Goal: Task Accomplishment & Management: Complete application form

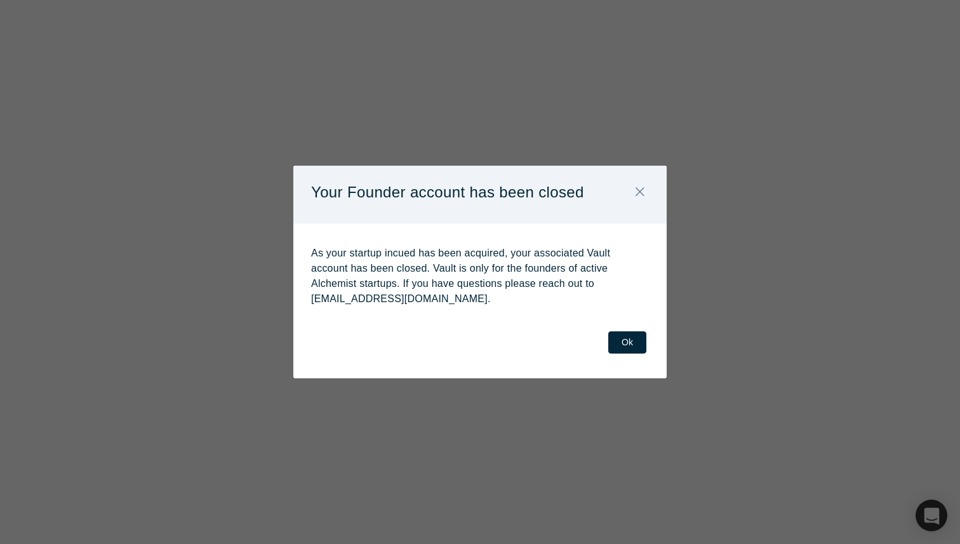
select select "US"
click at [623, 340] on button "Ok" at bounding box center [627, 342] width 38 height 22
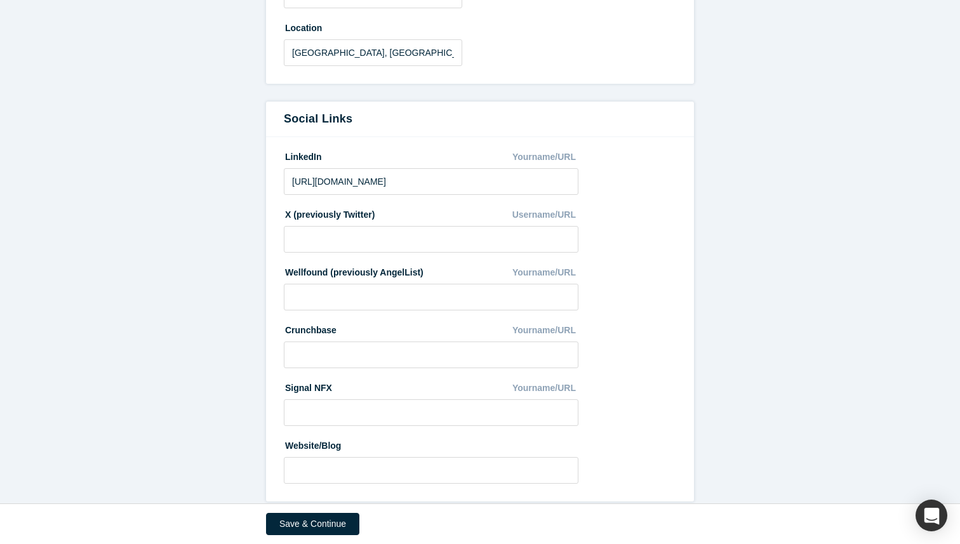
scroll to position [650, 0]
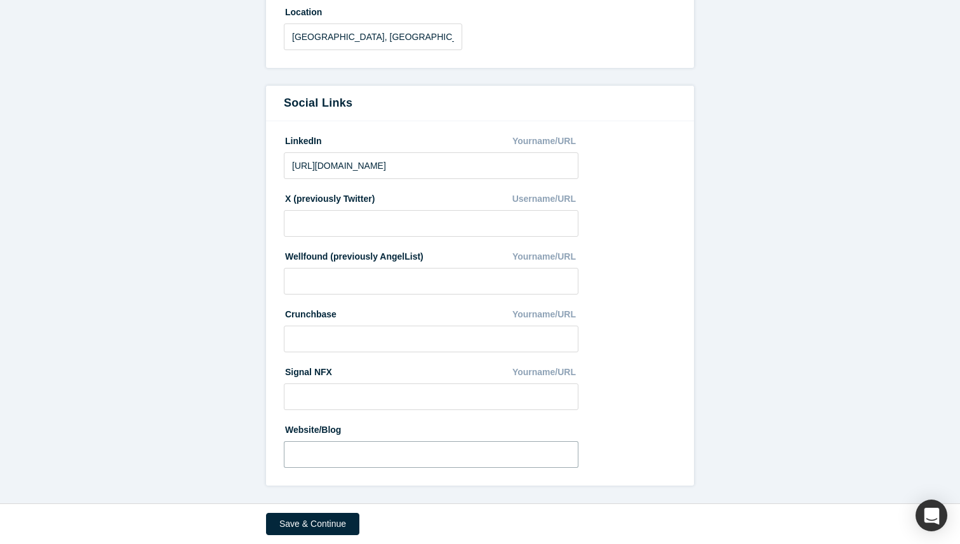
click at [358, 450] on input at bounding box center [431, 454] width 294 height 27
type input "[URL][DOMAIN_NAME]"
click at [319, 530] on button "Save & Continue" at bounding box center [312, 524] width 93 height 22
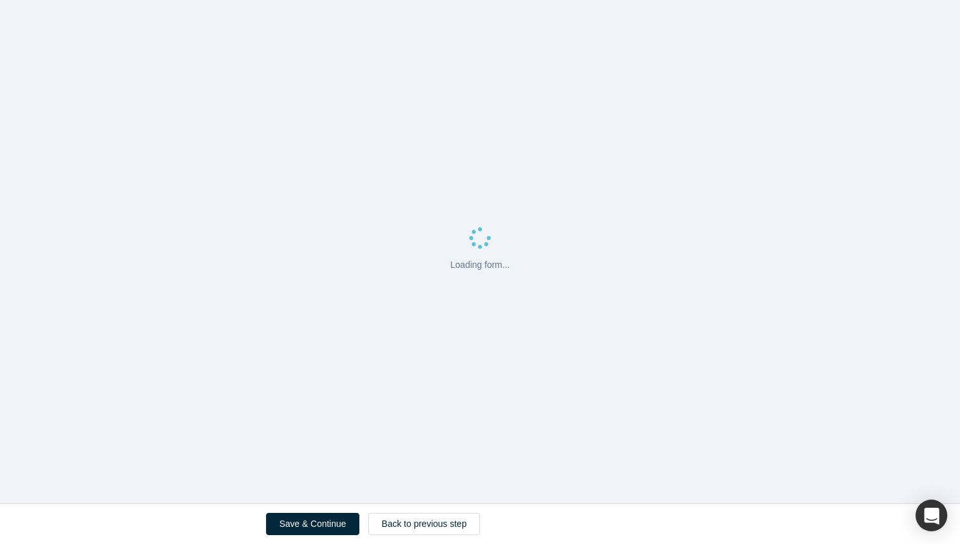
scroll to position [0, 0]
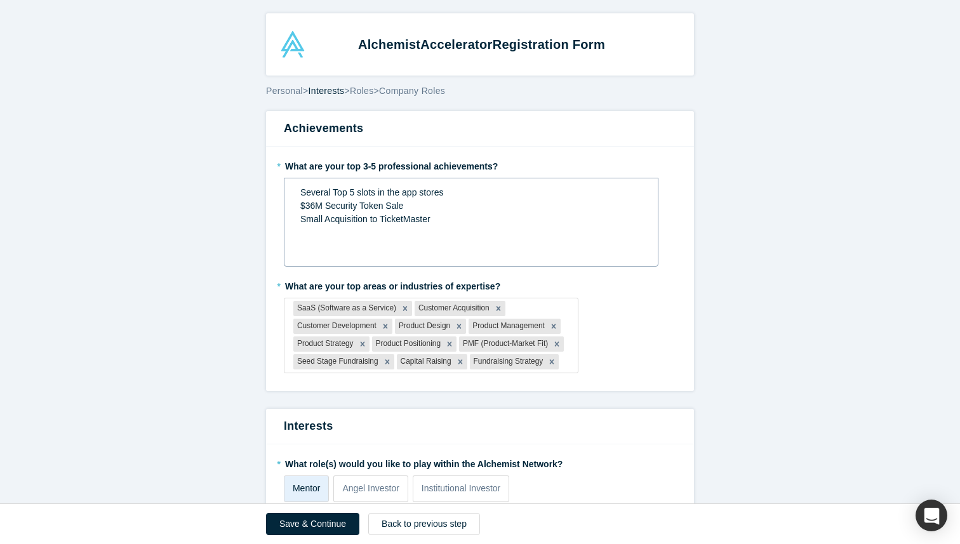
click at [314, 205] on span "$36M Security Token Sale" at bounding box center [351, 206] width 103 height 10
click at [417, 236] on div "rdw-editor" at bounding box center [471, 232] width 342 height 13
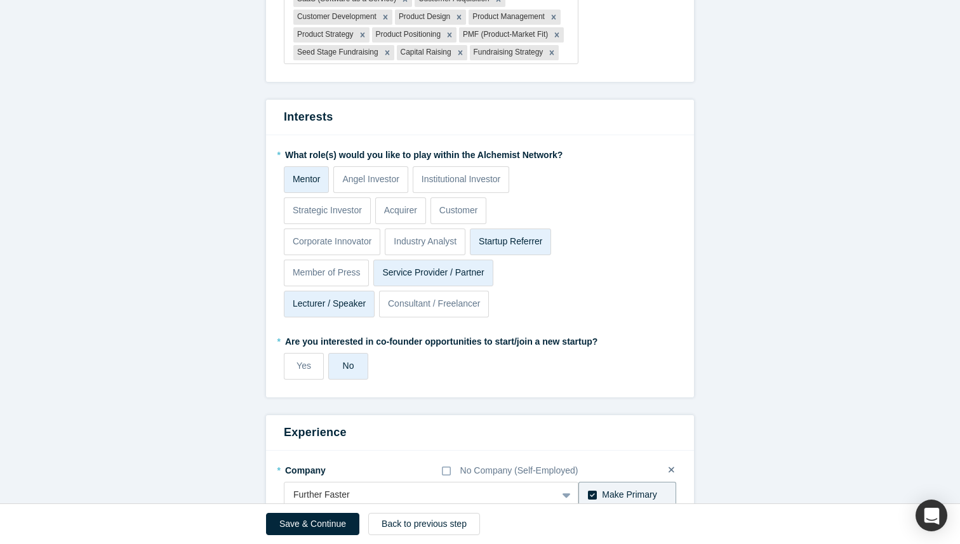
scroll to position [328, 0]
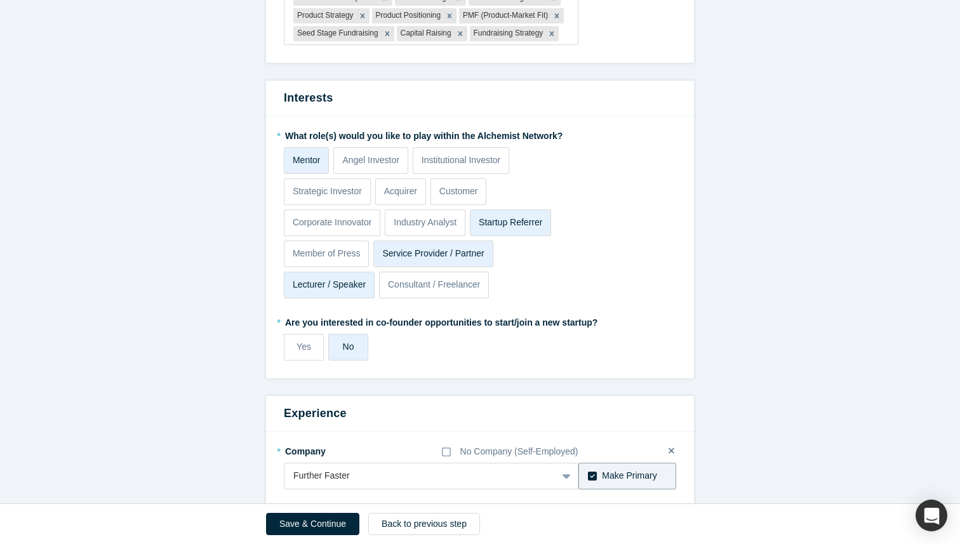
click at [318, 284] on p "Lecturer / Speaker" at bounding box center [329, 284] width 73 height 13
click at [0, 0] on input "Lecturer / Speaker" at bounding box center [0, 0] width 0 height 0
click at [473, 278] on p "Consultant / Freelancer" at bounding box center [434, 284] width 93 height 13
click at [0, 0] on input "Consultant / Freelancer" at bounding box center [0, 0] width 0 height 0
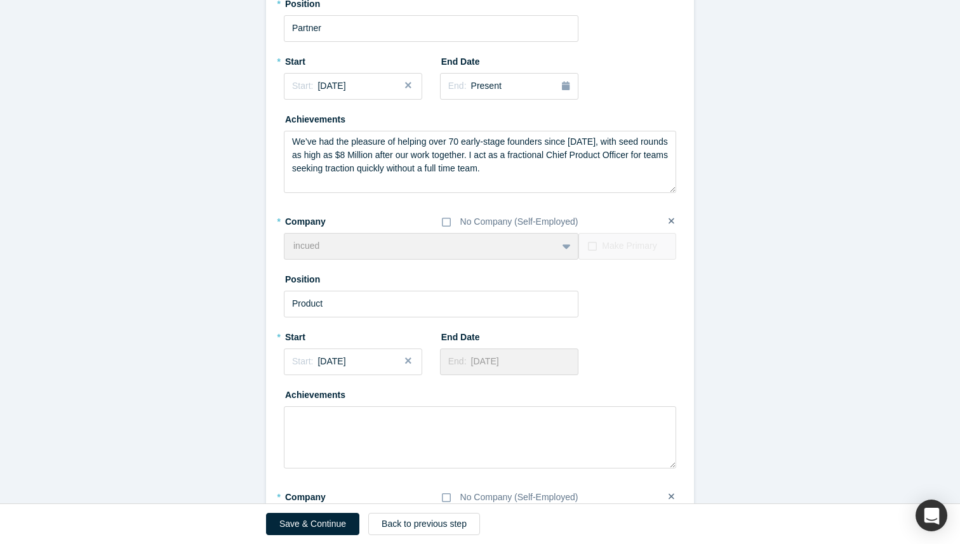
scroll to position [828, 0]
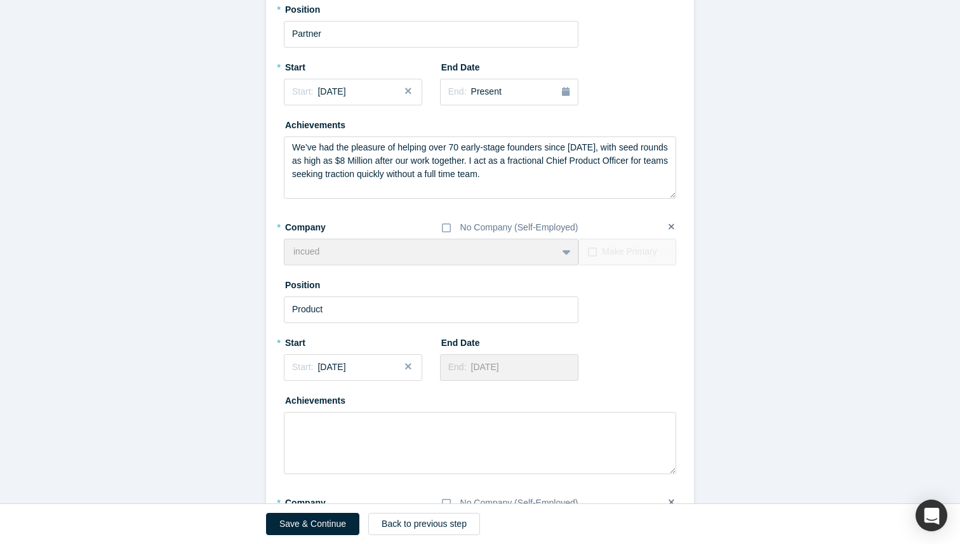
click at [381, 254] on div "incued To pick up a draggable item, press the space bar. While dragging, use th…" at bounding box center [431, 252] width 294 height 27
click at [447, 228] on icon at bounding box center [446, 228] width 9 height 10
click at [0, 0] on input "No Company (Self-Employed)" at bounding box center [0, 0] width 0 height 0
click at [669, 225] on icon at bounding box center [671, 227] width 6 height 6
click at [0, 0] on input "checkbox" at bounding box center [0, 0] width 0 height 0
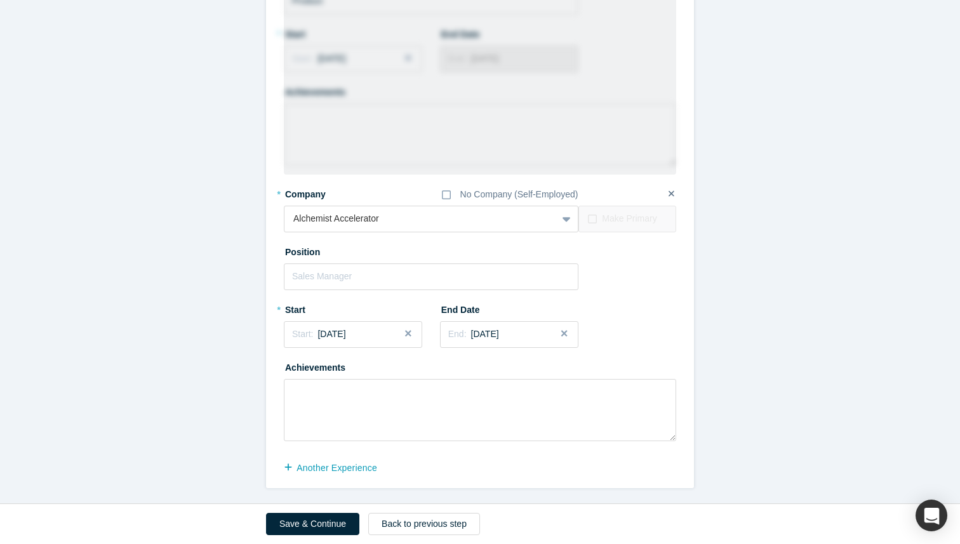
scroll to position [1138, 0]
click at [296, 523] on button "Save & Continue" at bounding box center [312, 524] width 93 height 22
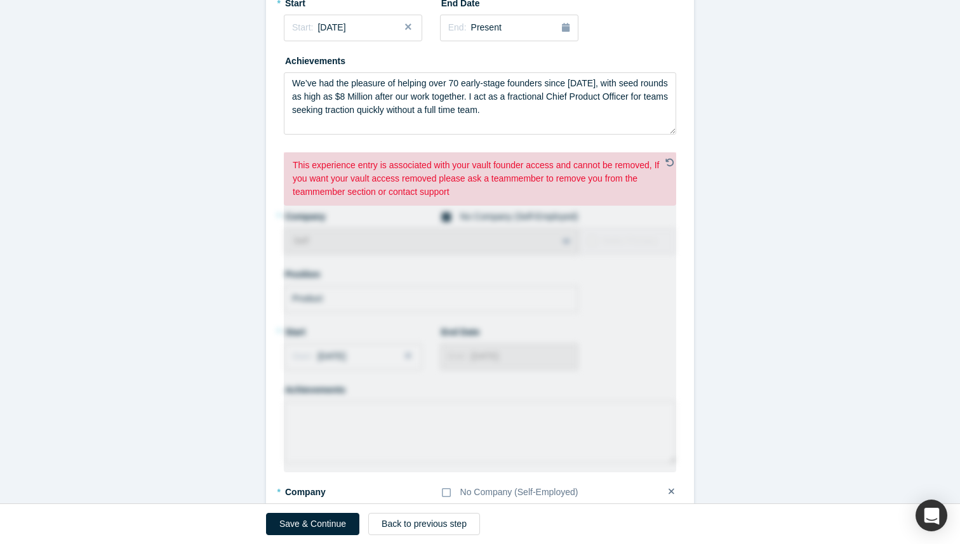
scroll to position [878, 0]
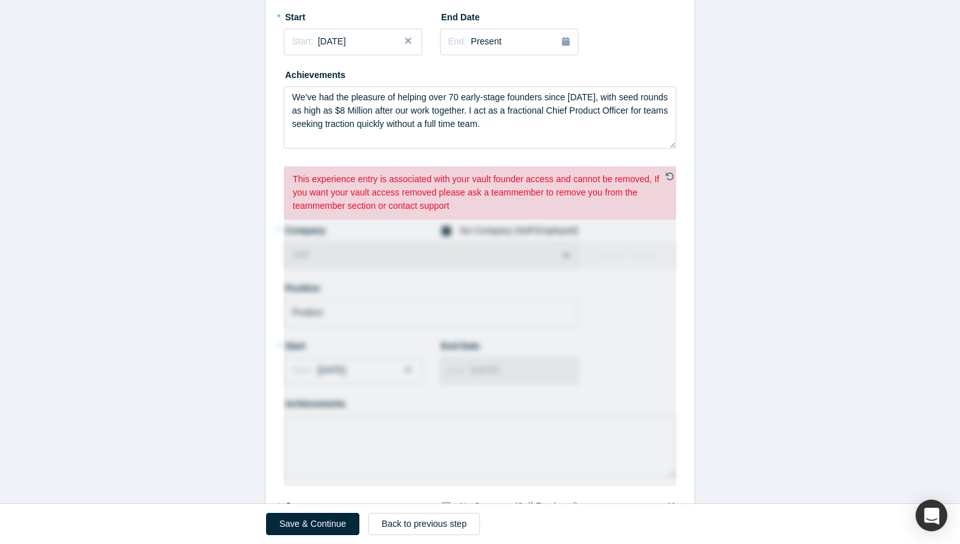
click at [666, 175] on icon at bounding box center [669, 177] width 8 height 8
click at [0, 0] on input "checkbox" at bounding box center [0, 0] width 0 height 0
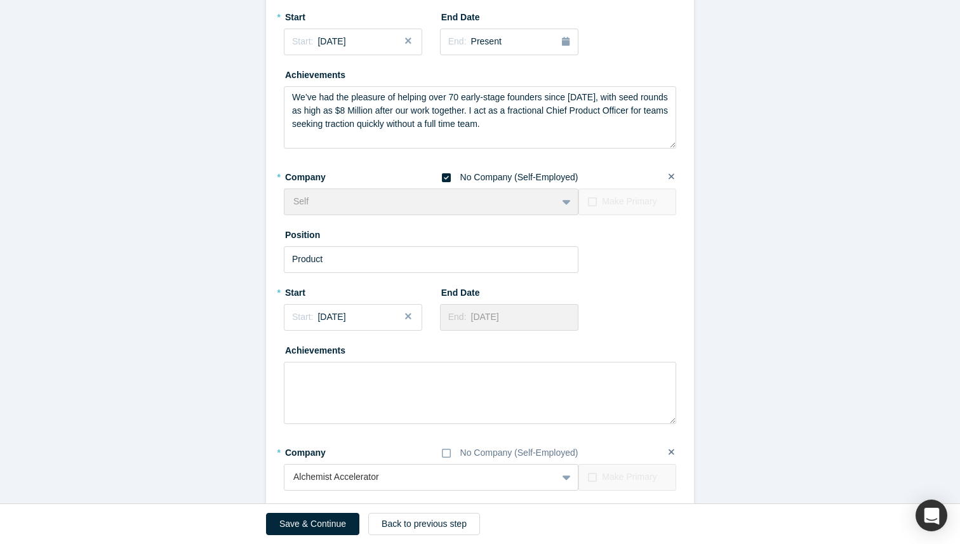
click at [440, 183] on div "* Company No Company (Self-Employed)" at bounding box center [431, 177] width 294 height 22
click at [445, 176] on icon at bounding box center [446, 178] width 9 height 10
click at [0, 0] on input "No Company (Self-Employed)" at bounding box center [0, 0] width 0 height 0
click at [467, 286] on label "End Date" at bounding box center [475, 291] width 71 height 18
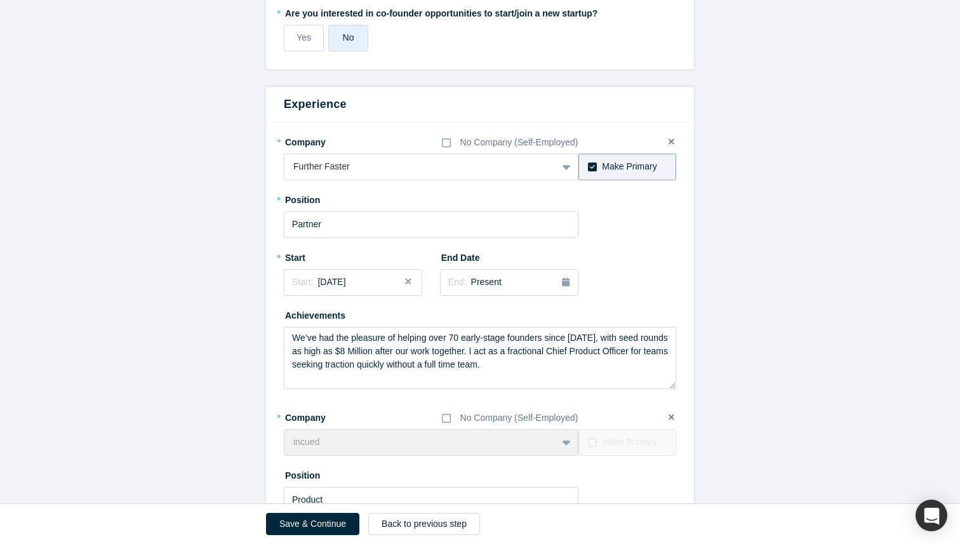
scroll to position [638, 0]
click at [474, 164] on div at bounding box center [407, 166] width 229 height 16
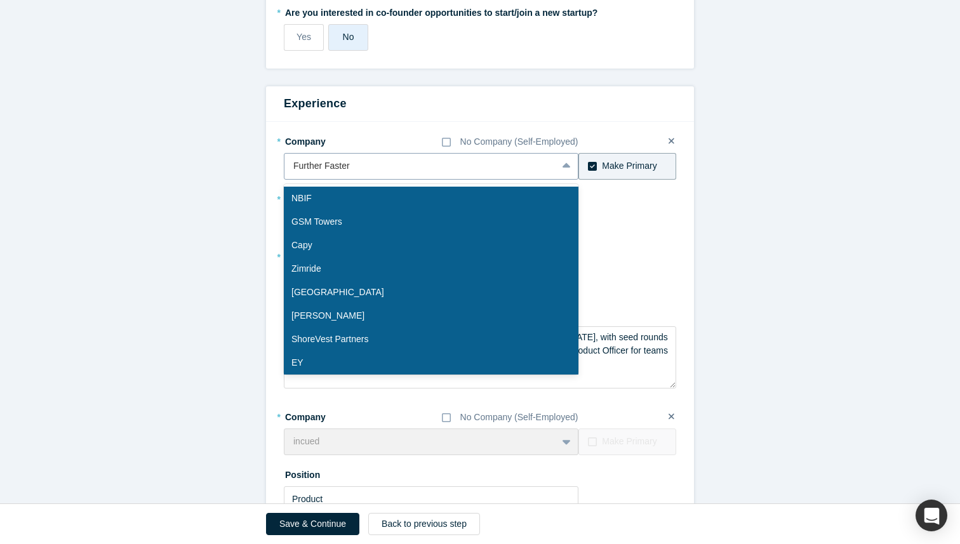
click at [356, 165] on div at bounding box center [420, 166] width 255 height 16
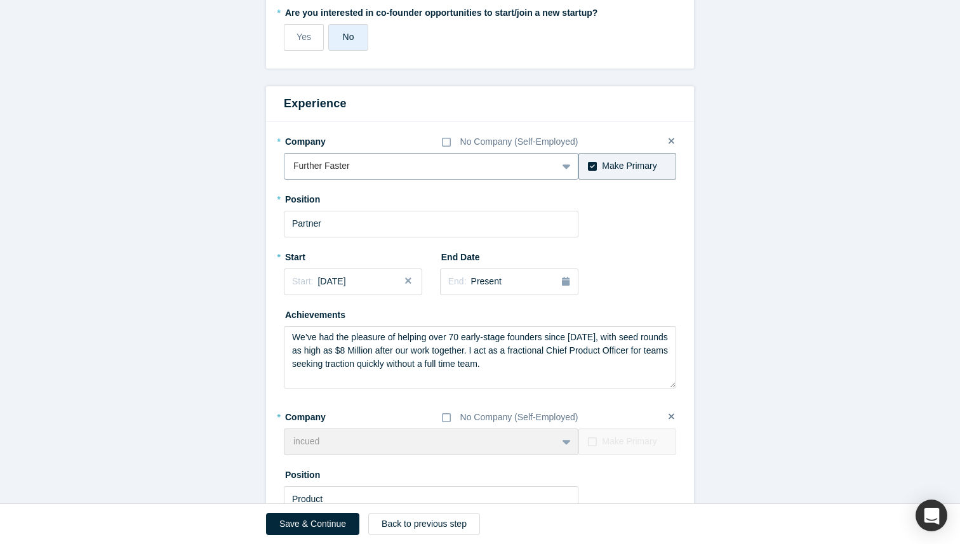
click at [356, 165] on div at bounding box center [420, 166] width 255 height 16
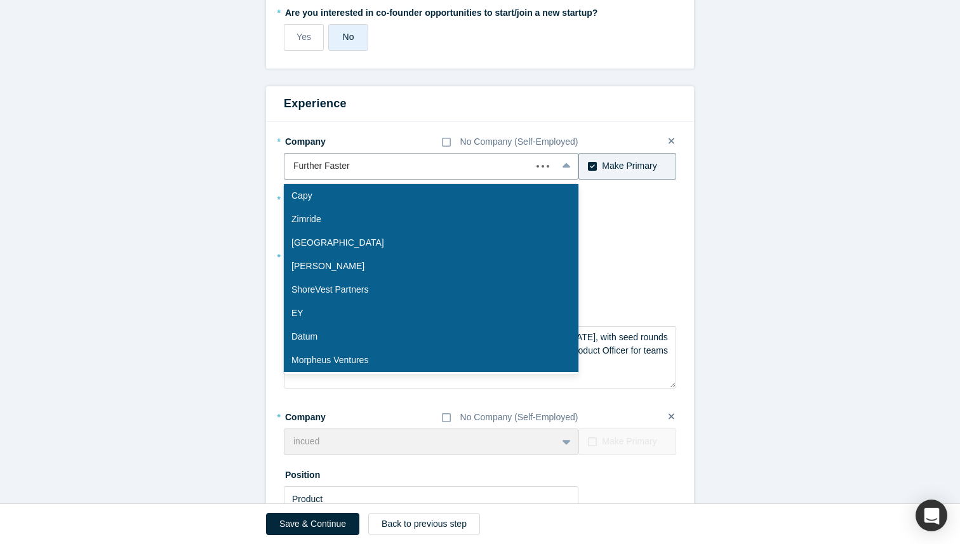
scroll to position [0, 0]
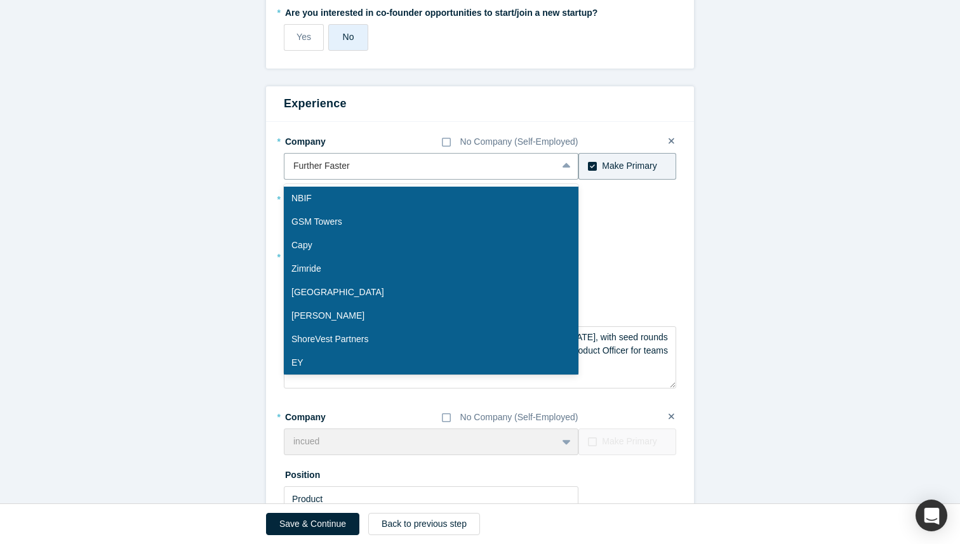
click at [355, 109] on h3 "Experience" at bounding box center [480, 103] width 392 height 17
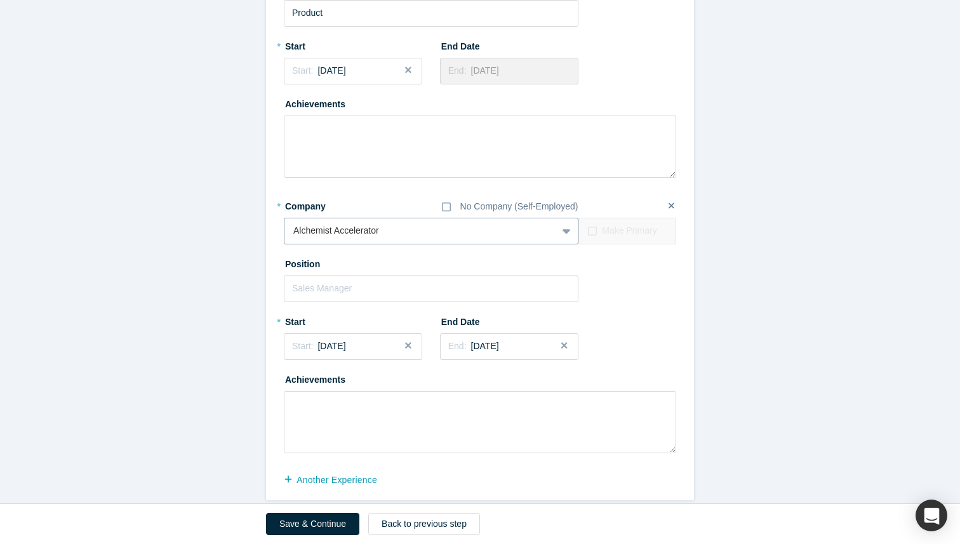
scroll to position [1138, 0]
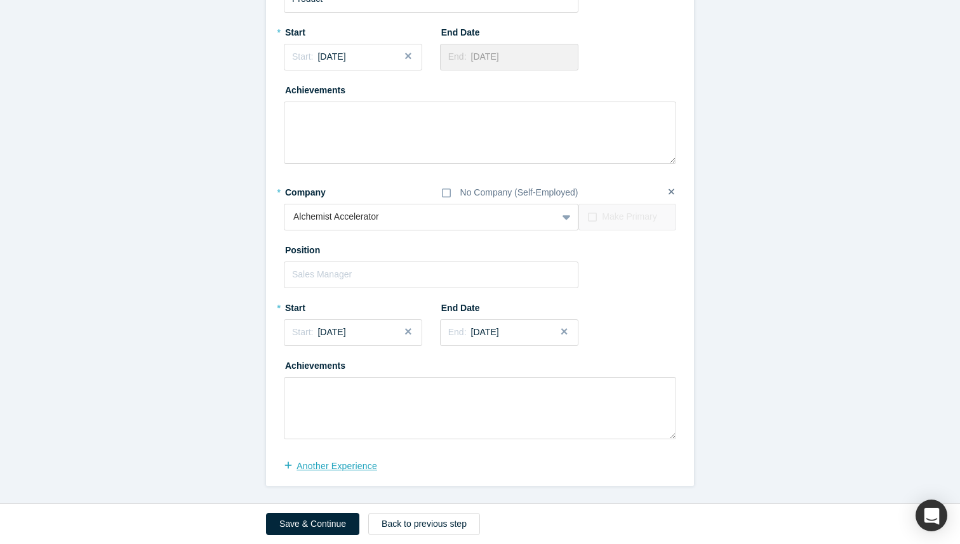
click at [354, 466] on button "another Experience" at bounding box center [337, 466] width 107 height 22
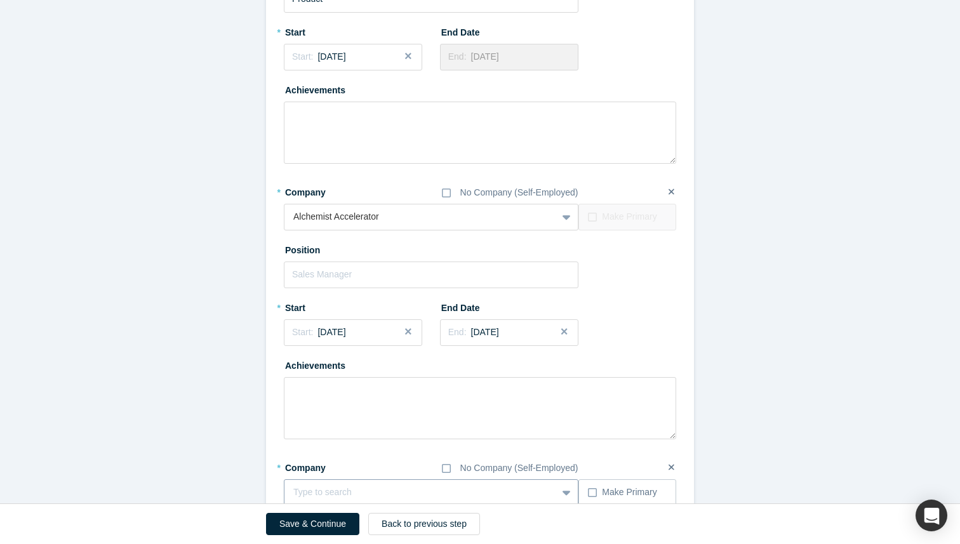
scroll to position [1178, 0]
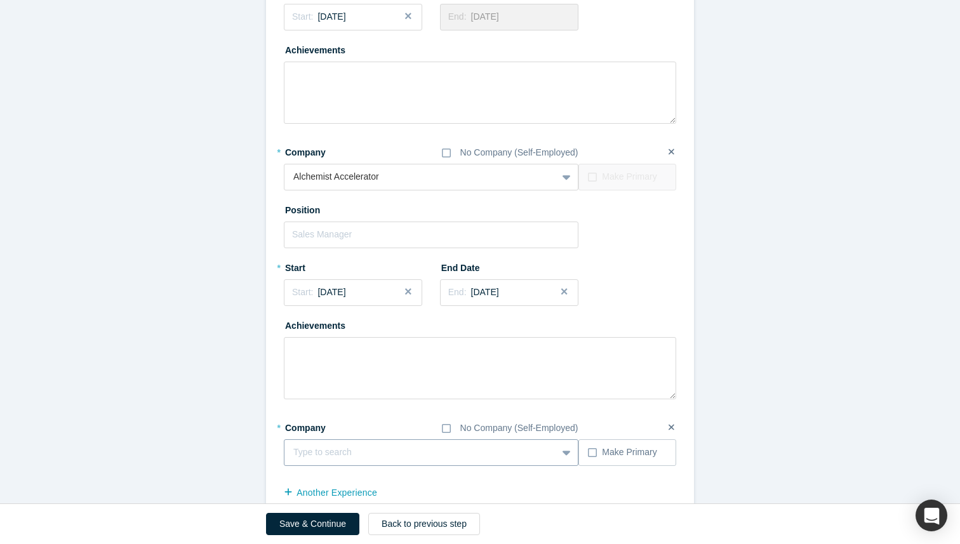
click at [348, 466] on div "Type to search" at bounding box center [431, 452] width 294 height 27
type input "XGEN AI"
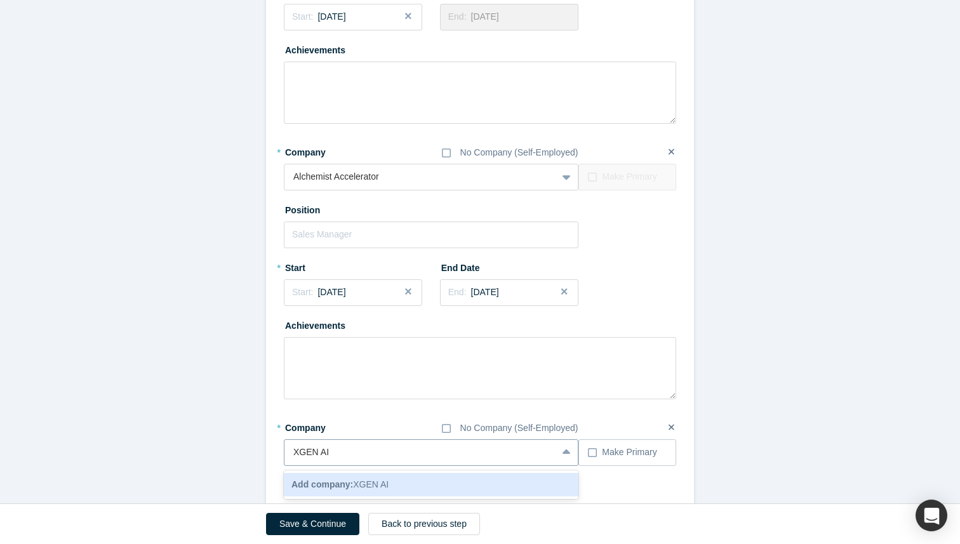
scroll to position [1205, 0]
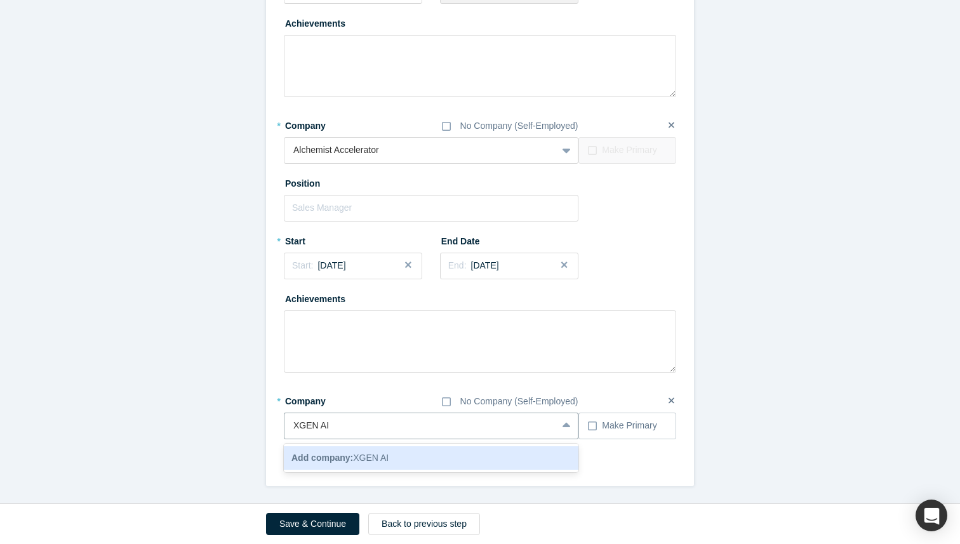
click at [377, 457] on span "Add company: XGEN AI" at bounding box center [339, 458] width 97 height 10
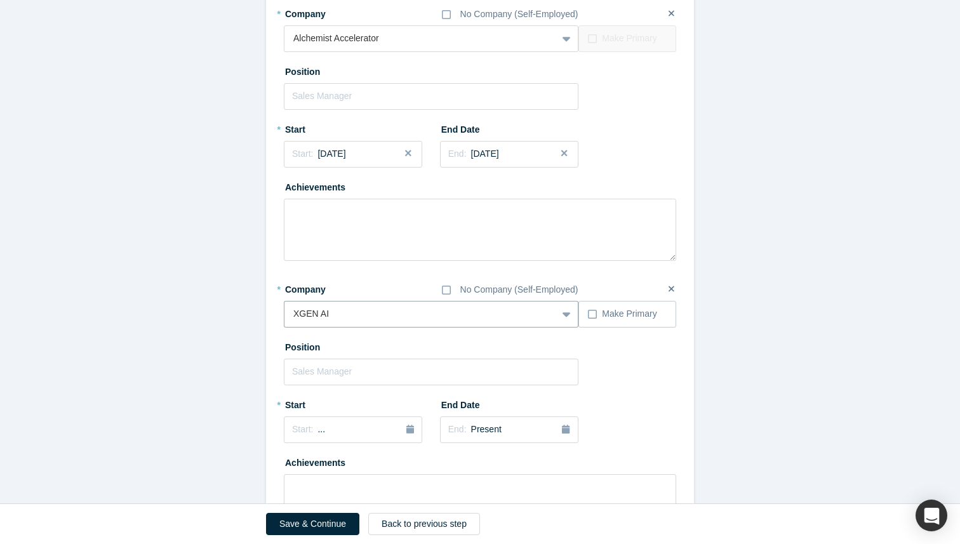
scroll to position [1401, 0]
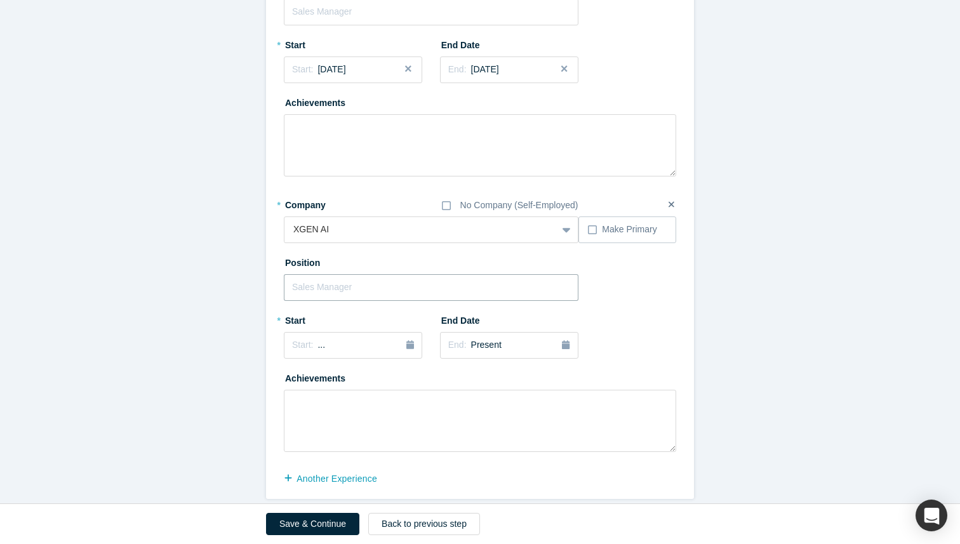
click at [334, 286] on input "text" at bounding box center [431, 287] width 294 height 27
type input "Head of Product"
click at [378, 263] on div "Position Head of Product" at bounding box center [480, 276] width 392 height 49
click at [340, 358] on div "* Start Start: ..." at bounding box center [353, 339] width 138 height 58
click at [340, 339] on div "Start: ..." at bounding box center [353, 345] width 122 height 14
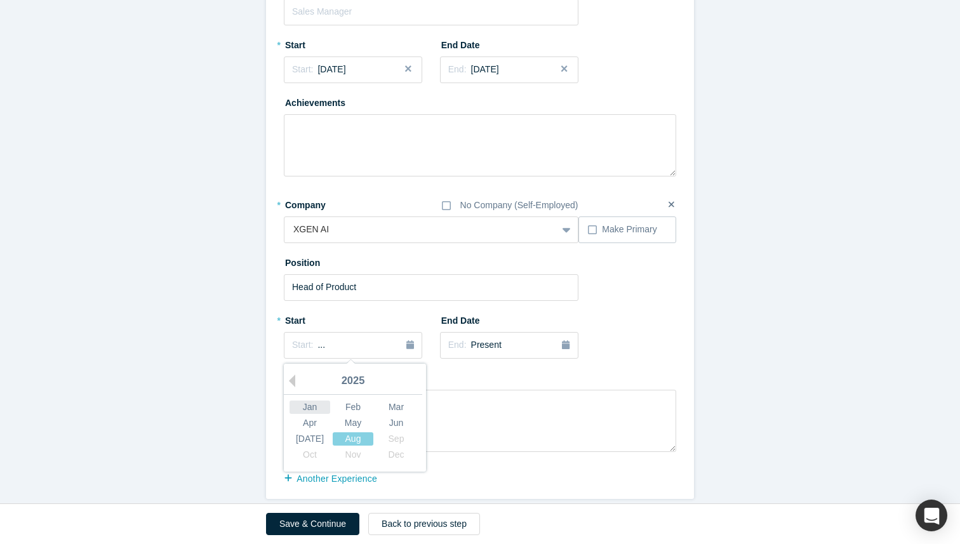
click at [308, 407] on div "Jan" at bounding box center [309, 406] width 41 height 13
click at [345, 346] on span "[DATE]" at bounding box center [331, 345] width 28 height 10
click at [345, 378] on div "2025" at bounding box center [353, 381] width 138 height 27
click at [309, 406] on div "Jan" at bounding box center [309, 406] width 41 height 13
click at [345, 349] on span "[DATE]" at bounding box center [331, 345] width 28 height 10
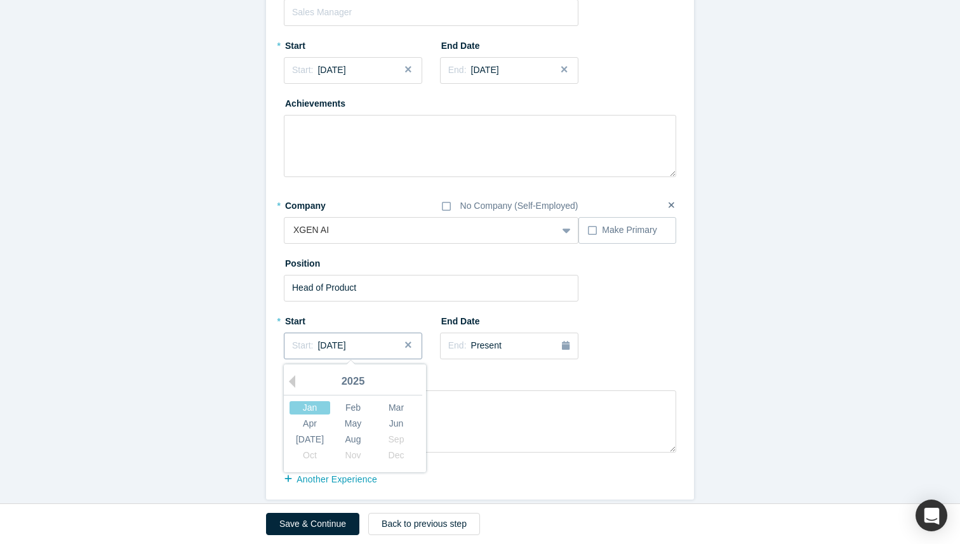
scroll to position [1413, 0]
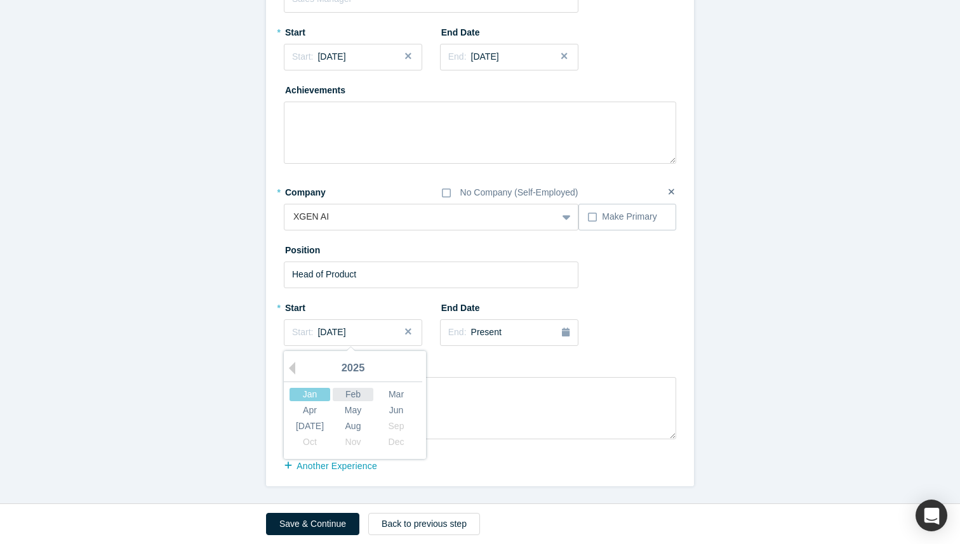
click at [352, 398] on div "Feb" at bounding box center [353, 393] width 41 height 13
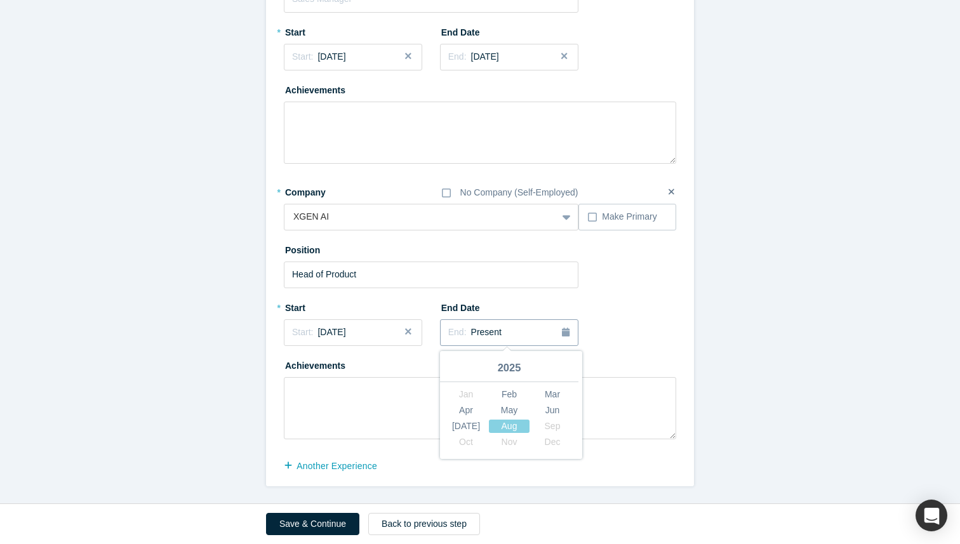
click at [482, 330] on span "Present" at bounding box center [486, 332] width 30 height 10
click at [482, 329] on span "Present" at bounding box center [486, 332] width 30 height 10
click at [425, 352] on div at bounding box center [431, 326] width 18 height 58
click at [361, 385] on textarea at bounding box center [480, 408] width 392 height 62
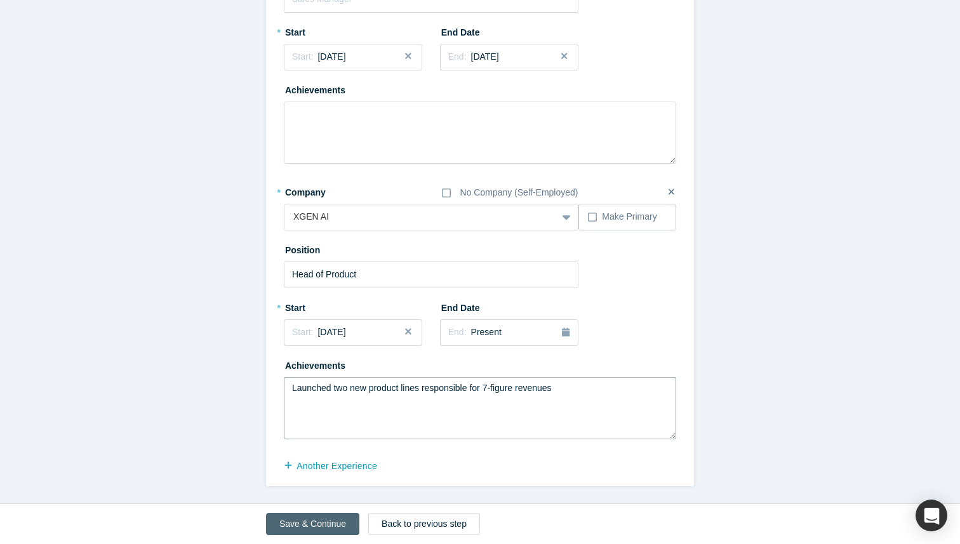
type textarea "Launched two new product lines responsible for 7-figure revenues"
click at [315, 520] on button "Save & Continue" at bounding box center [312, 524] width 93 height 22
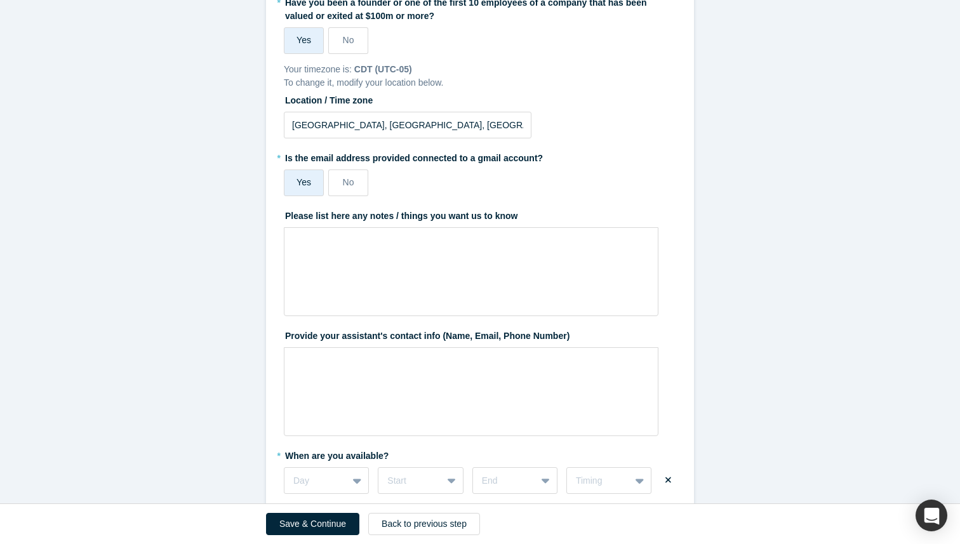
scroll to position [227, 0]
click at [344, 244] on div "rdw-editor" at bounding box center [471, 241] width 342 height 13
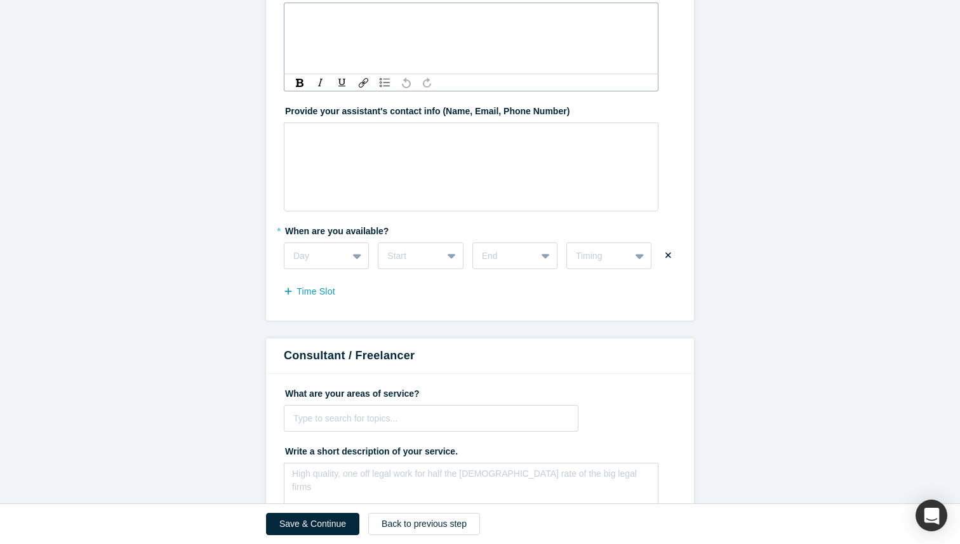
scroll to position [452, 0]
click at [330, 256] on div at bounding box center [315, 255] width 45 height 16
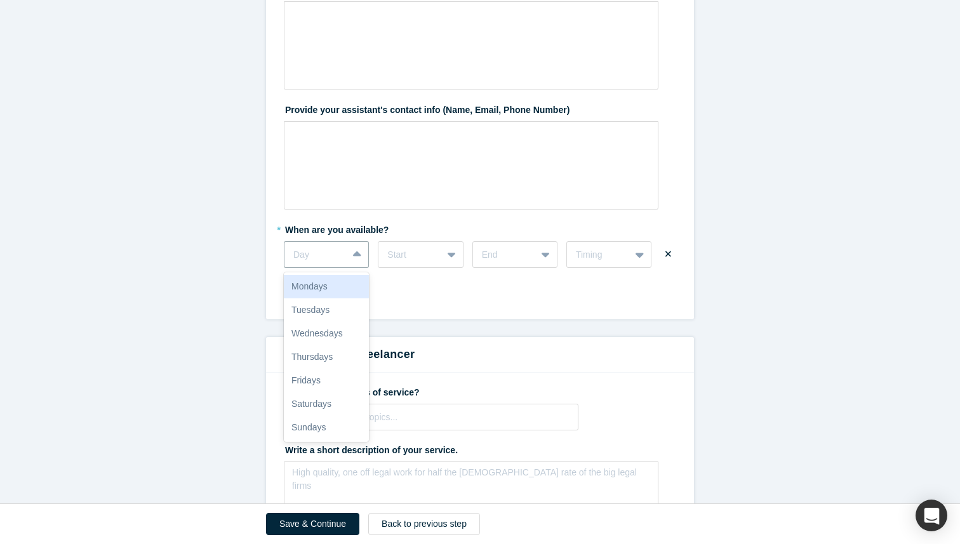
click at [324, 282] on div "Mondays" at bounding box center [326, 286] width 85 height 23
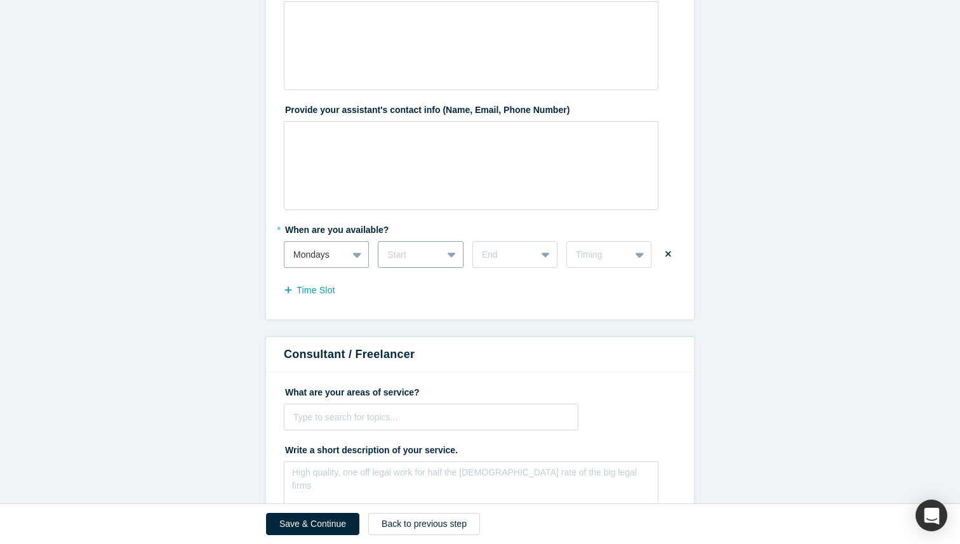
click at [402, 256] on div at bounding box center [409, 255] width 45 height 16
click at [412, 387] on div "2pm" at bounding box center [420, 384] width 85 height 23
click at [498, 261] on div at bounding box center [504, 255] width 45 height 16
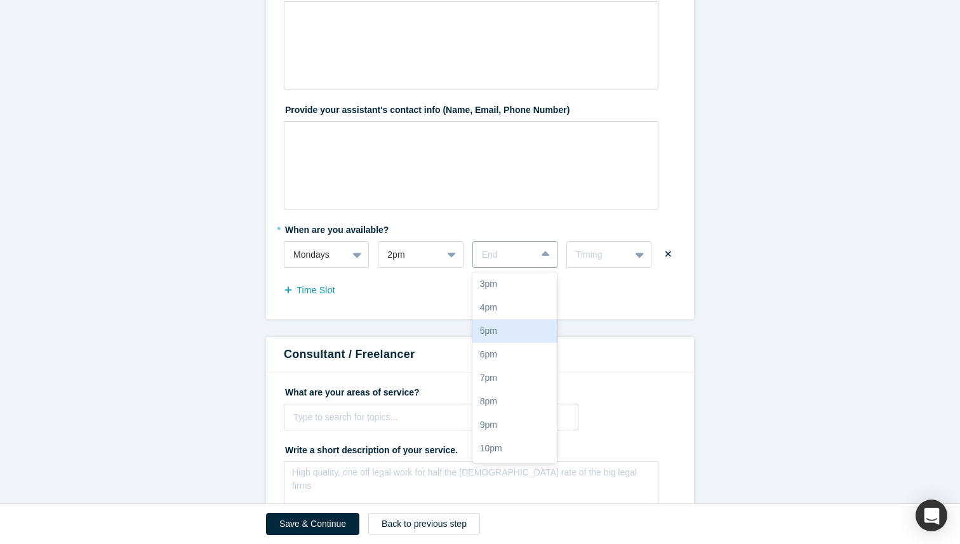
click at [494, 336] on div "5pm" at bounding box center [514, 330] width 85 height 23
click at [585, 270] on div "* When are you available? Mondays 2pm 5pm Timing Time Slot" at bounding box center [480, 260] width 392 height 83
click at [588, 261] on div "Timing" at bounding box center [598, 255] width 63 height 16
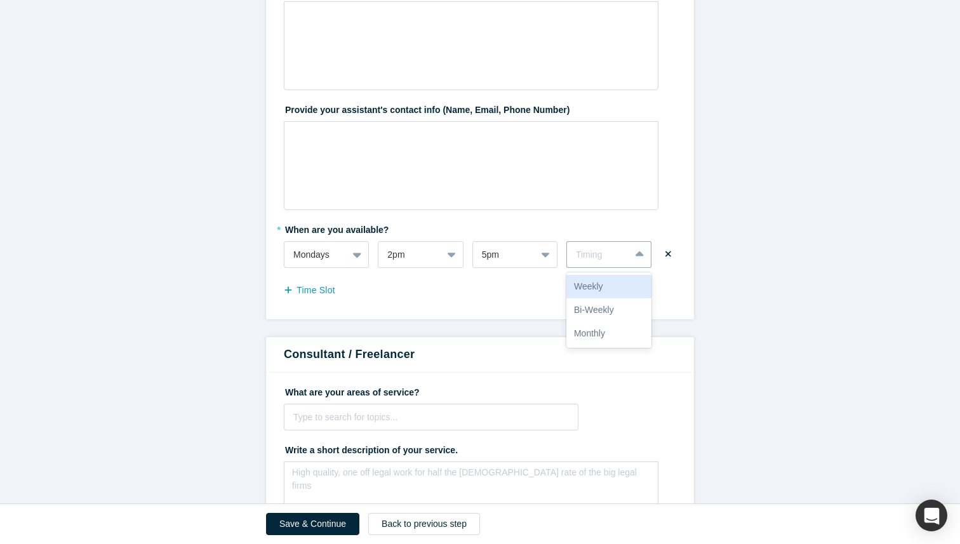
click at [587, 288] on div "Weekly" at bounding box center [608, 286] width 85 height 23
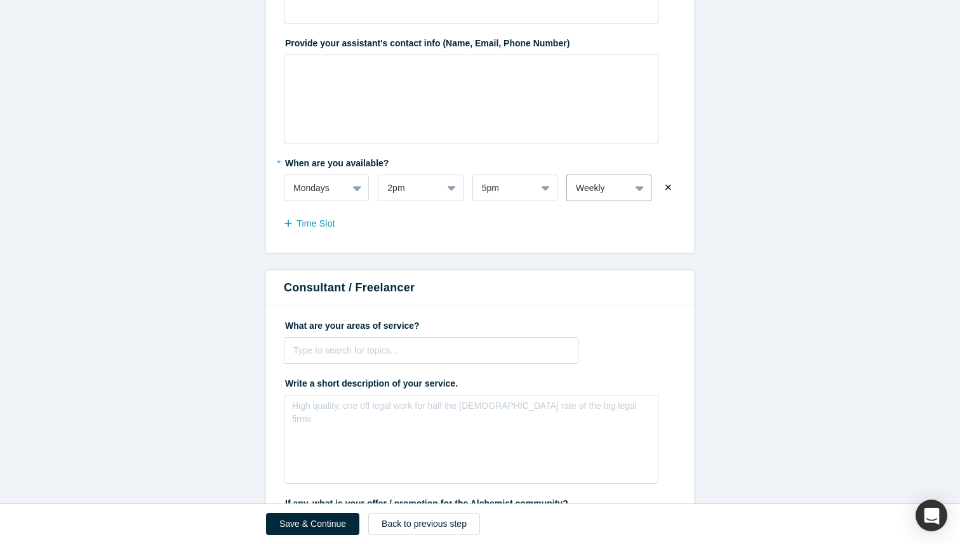
scroll to position [650, 0]
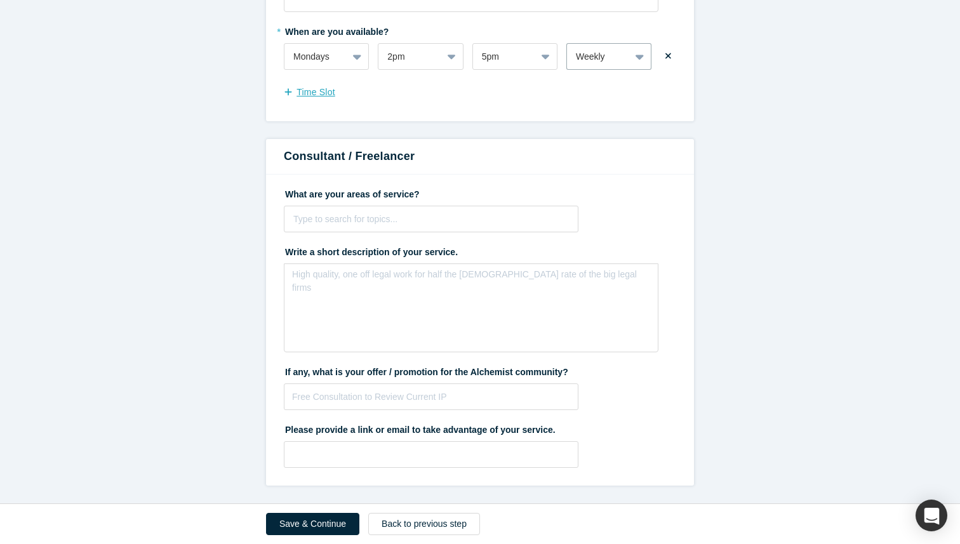
click at [315, 86] on button "Time Slot" at bounding box center [316, 92] width 65 height 22
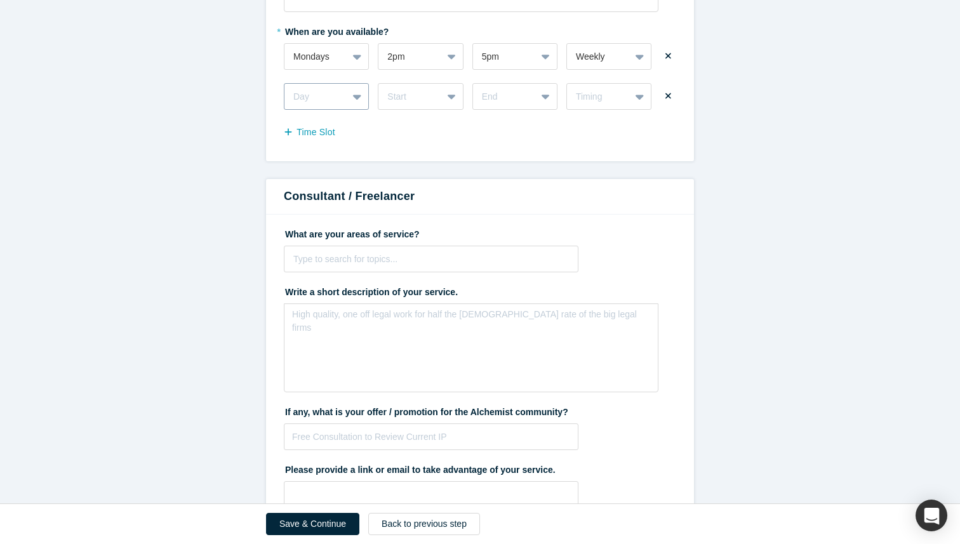
click at [315, 91] on div at bounding box center [315, 97] width 45 height 16
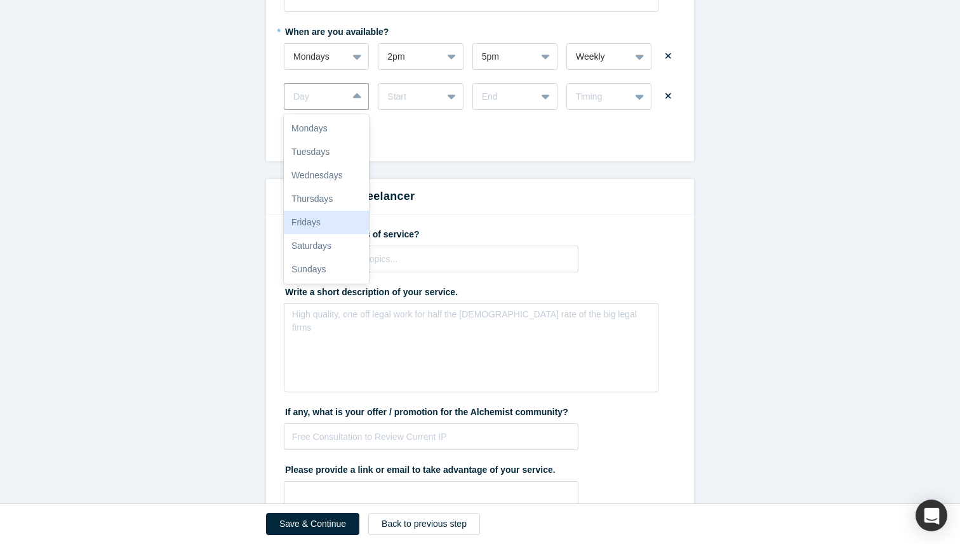
click at [326, 217] on div "Fridays" at bounding box center [326, 222] width 85 height 23
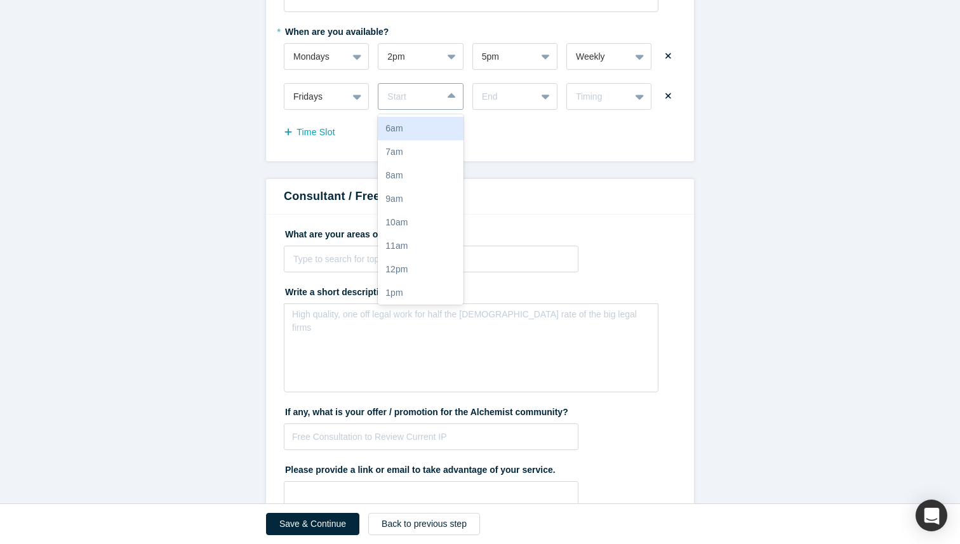
click at [397, 90] on div at bounding box center [409, 97] width 45 height 16
click at [413, 291] on div "1pm" at bounding box center [420, 292] width 85 height 23
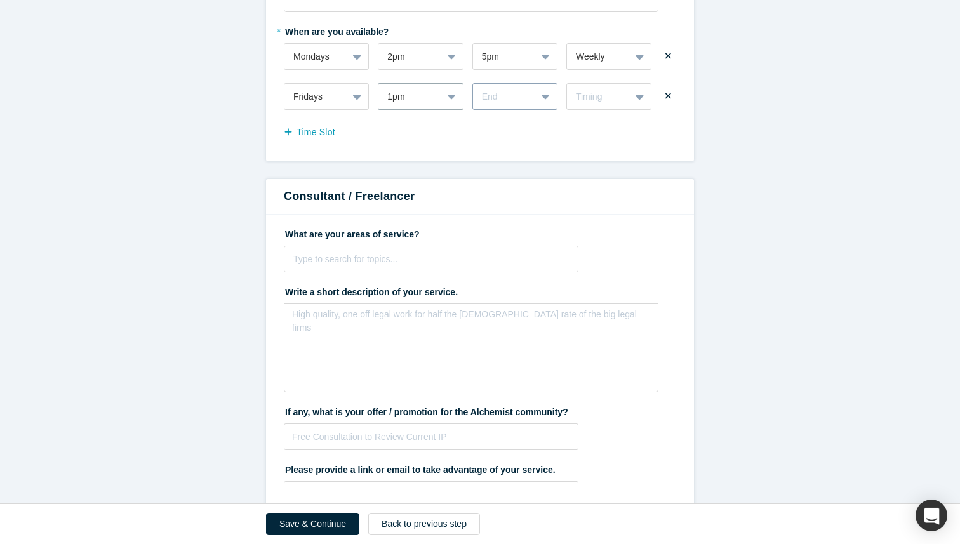
click at [503, 100] on div at bounding box center [504, 97] width 45 height 16
click at [506, 152] on div "4pm" at bounding box center [514, 149] width 85 height 23
click at [604, 89] on div "Timing" at bounding box center [598, 97] width 63 height 16
click at [590, 132] on div "Weekly" at bounding box center [608, 128] width 85 height 23
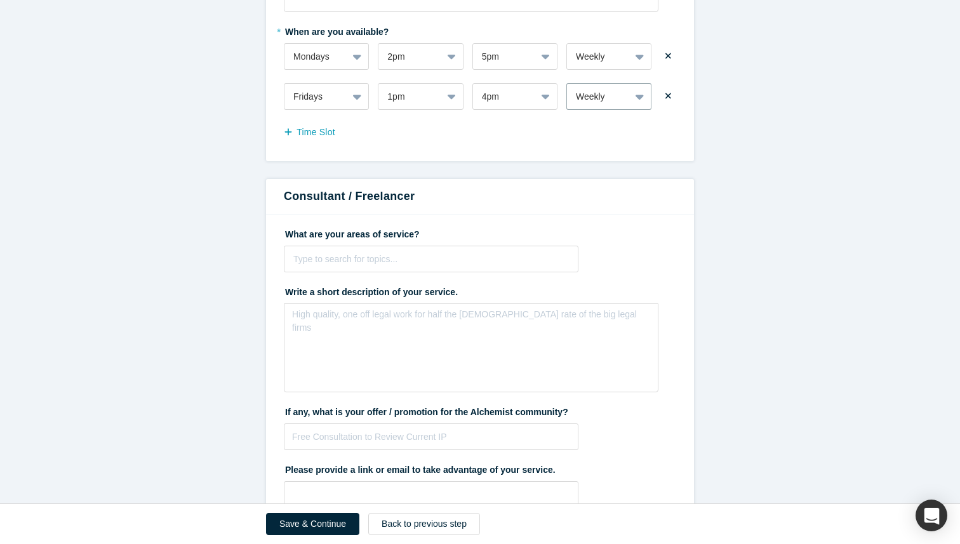
click at [388, 227] on label "What are your areas of service?" at bounding box center [480, 232] width 392 height 18
click at [376, 261] on div at bounding box center [430, 259] width 275 height 16
type input "Product"
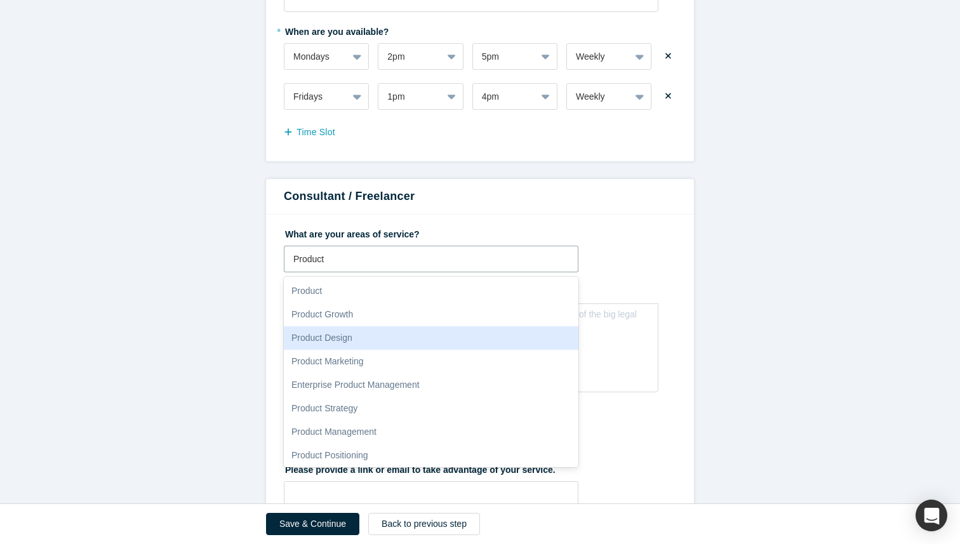
click at [324, 337] on div "Product Design" at bounding box center [431, 337] width 294 height 23
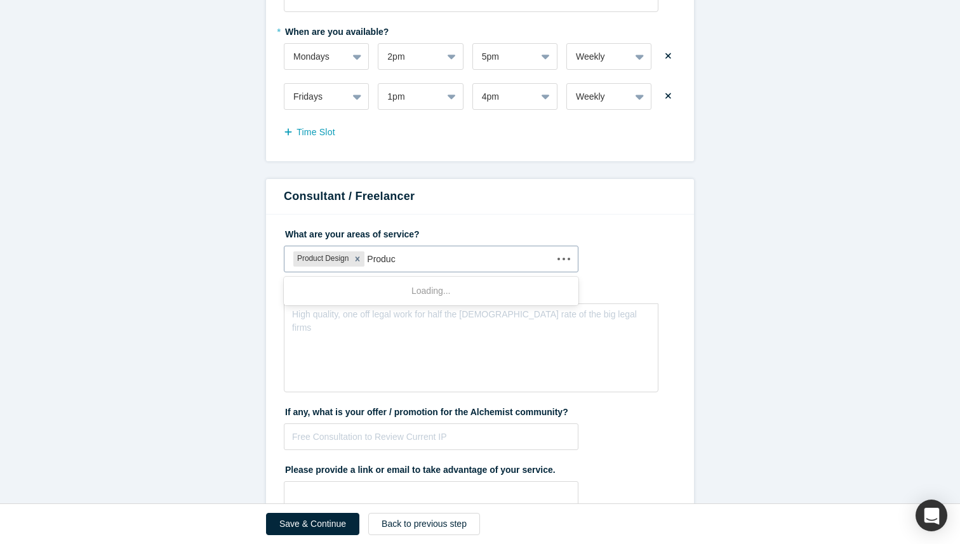
type input "Product"
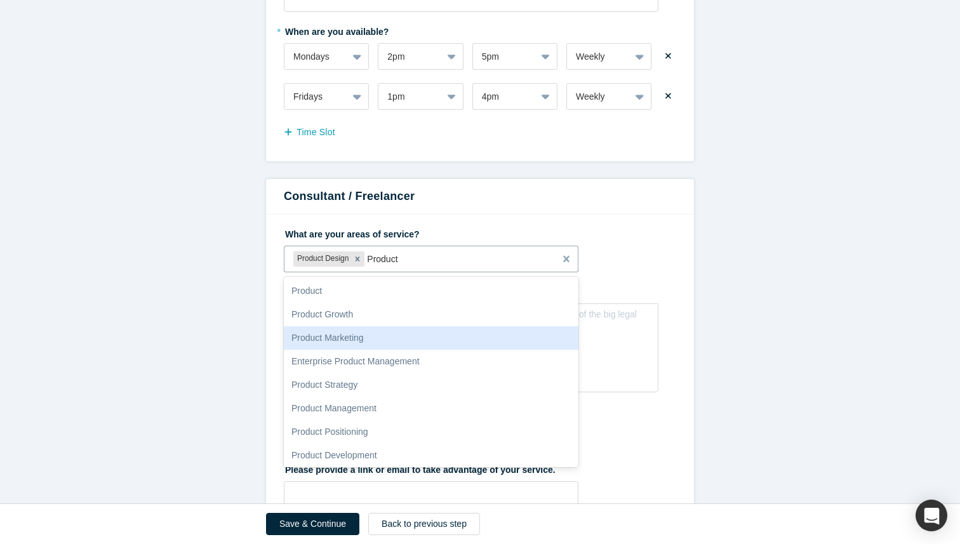
click at [369, 338] on div "Product Marketing" at bounding box center [431, 337] width 294 height 23
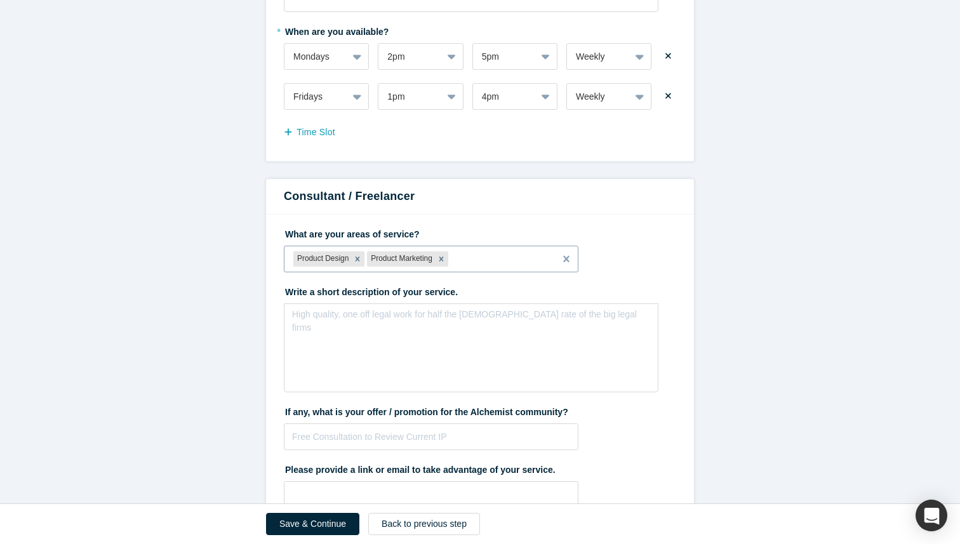
click at [482, 263] on div at bounding box center [498, 259] width 95 height 16
type input "product"
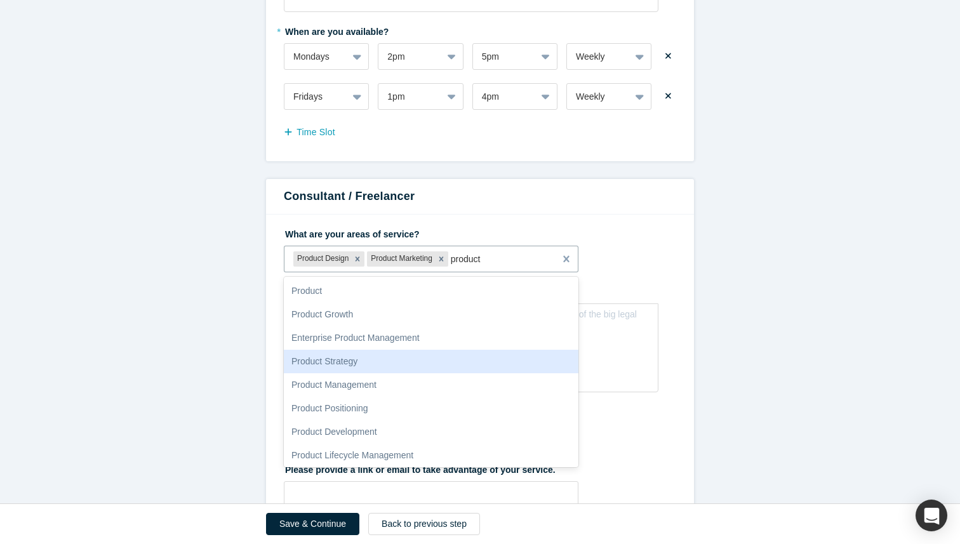
click at [341, 361] on div "Product Strategy" at bounding box center [431, 361] width 294 height 23
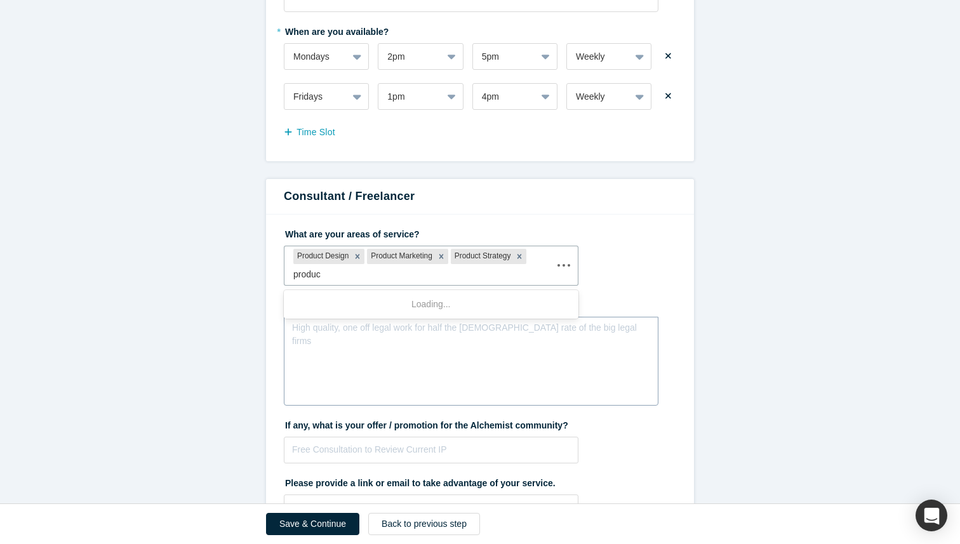
type input "product"
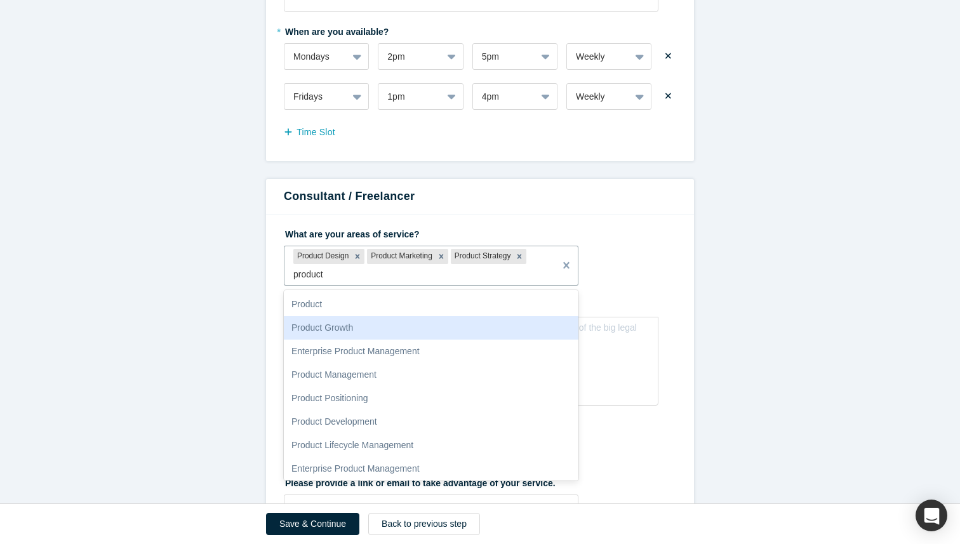
click at [427, 329] on div "Product Growth" at bounding box center [431, 327] width 294 height 23
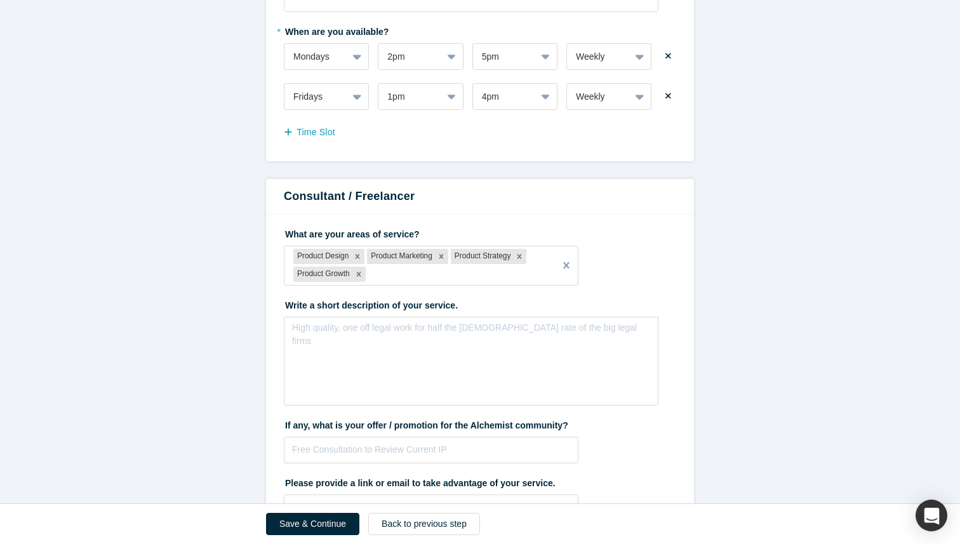
click at [253, 321] on form "Mentor / Advisor * What mentor type would you prefer? Regular Mentor - Dedicate…" at bounding box center [480, 0] width 960 height 1078
click at [398, 333] on div "rdw-editor" at bounding box center [471, 331] width 342 height 13
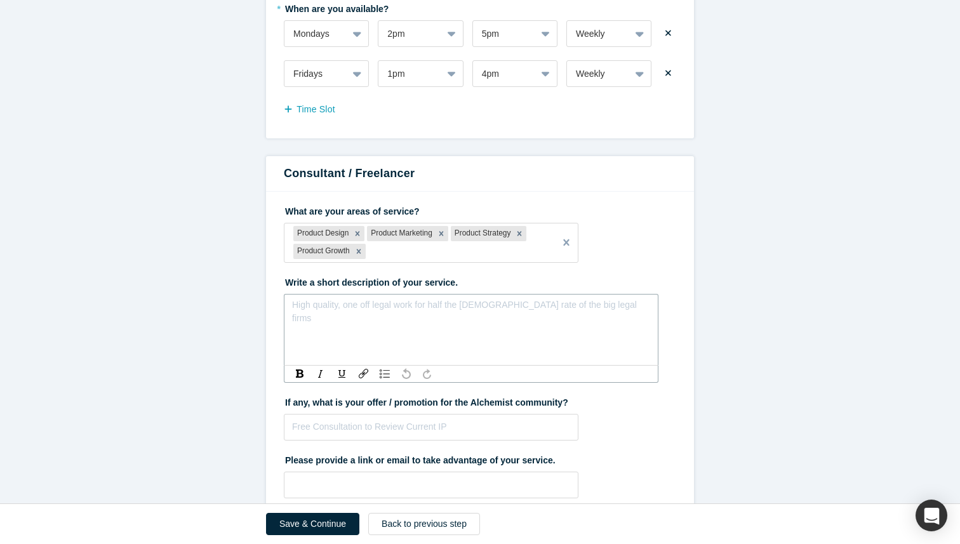
scroll to position [703, 0]
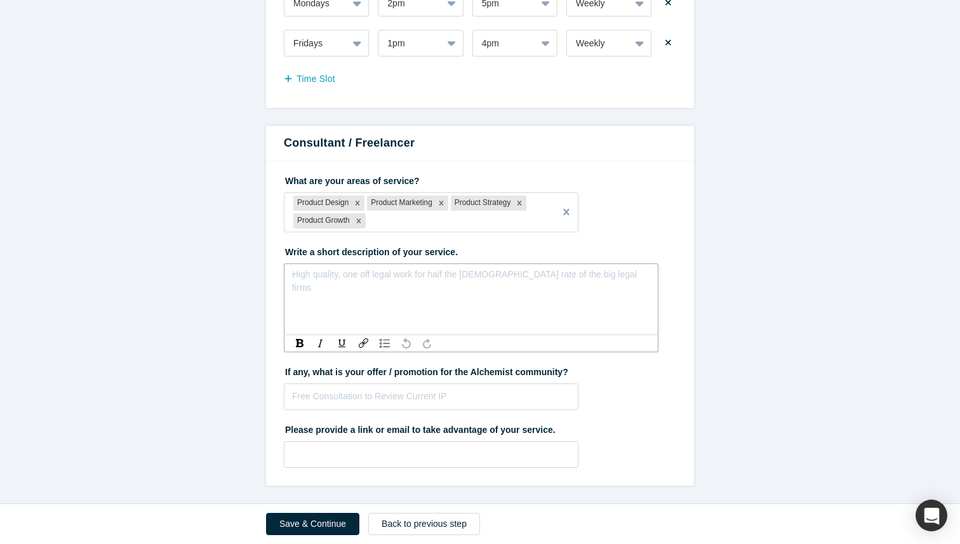
click at [362, 277] on div "rdw-editor" at bounding box center [471, 278] width 342 height 13
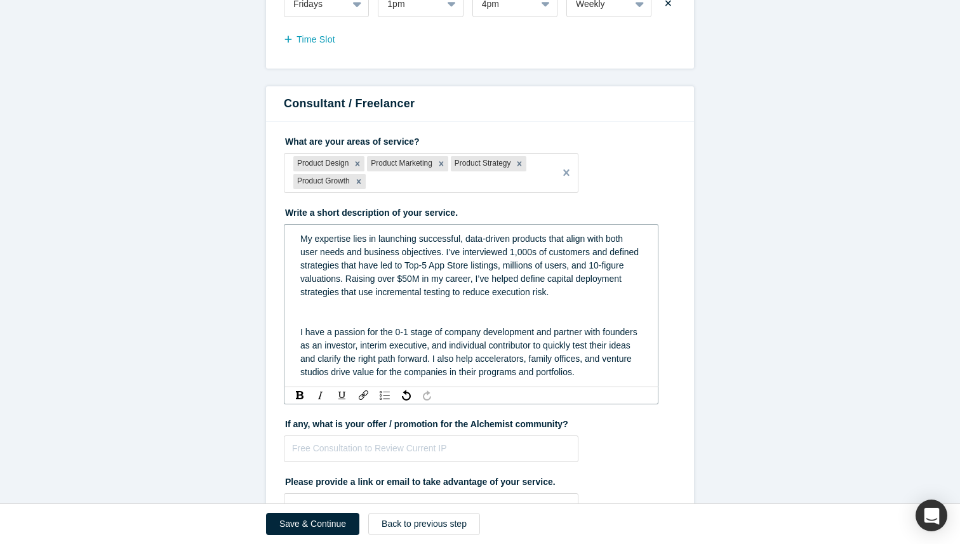
scroll to position [744, 0]
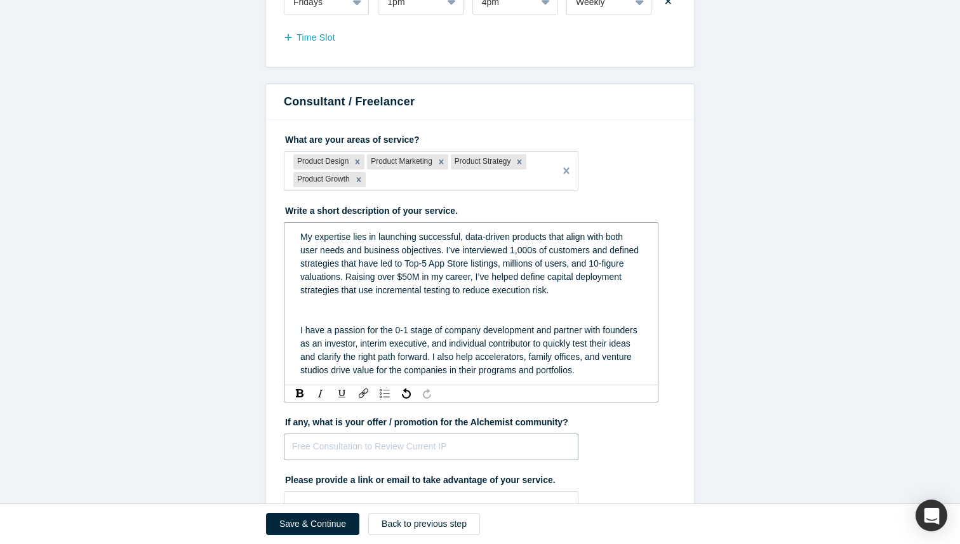
click at [345, 449] on fieldset "What are your areas of service? Product Design Product Marketing Product Strate…" at bounding box center [480, 328] width 392 height 398
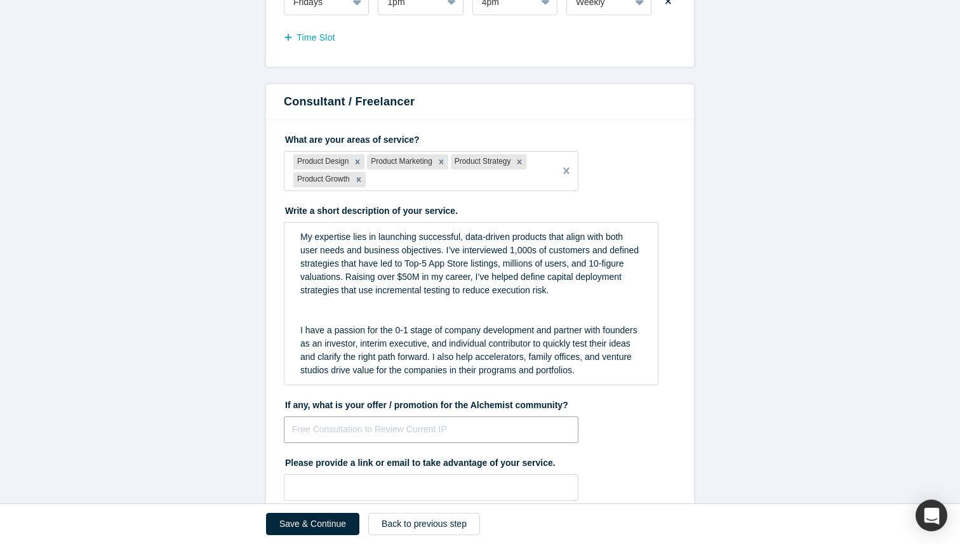
scroll to position [777, 0]
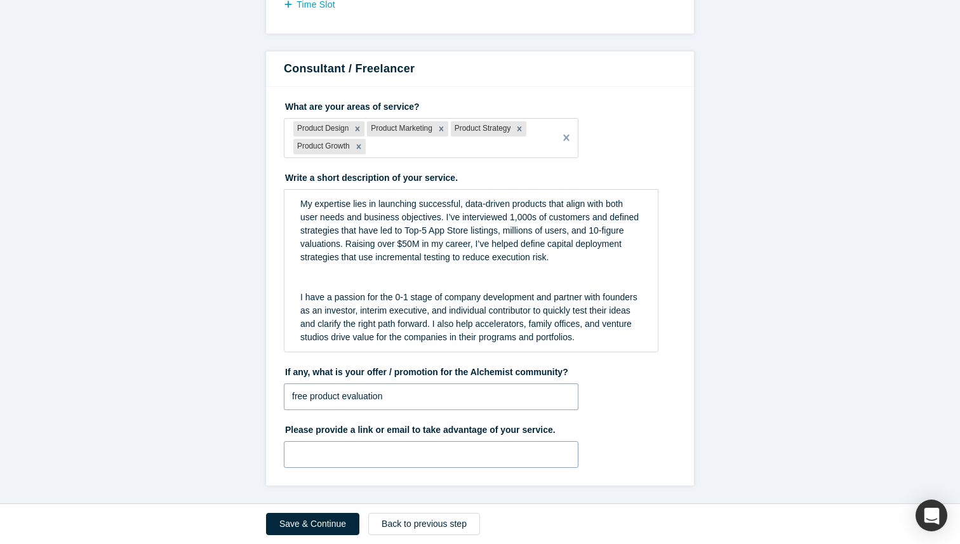
type input "free product evaluation"
click at [332, 450] on input "text" at bounding box center [431, 454] width 294 height 27
type input "[URL][DOMAIN_NAME]"
click at [312, 519] on button "Save & Continue" at bounding box center [312, 524] width 93 height 22
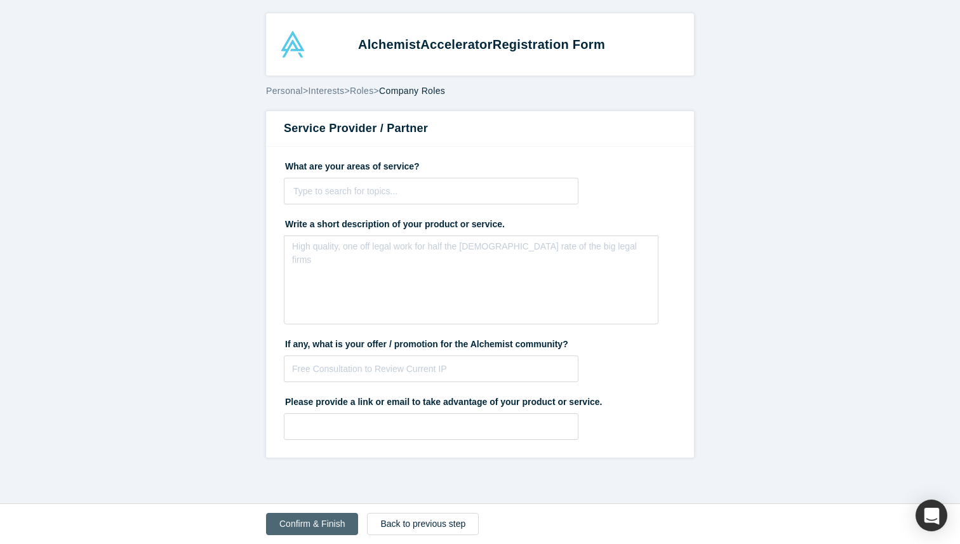
click at [300, 525] on button "Confirm & Finish" at bounding box center [312, 524] width 92 height 22
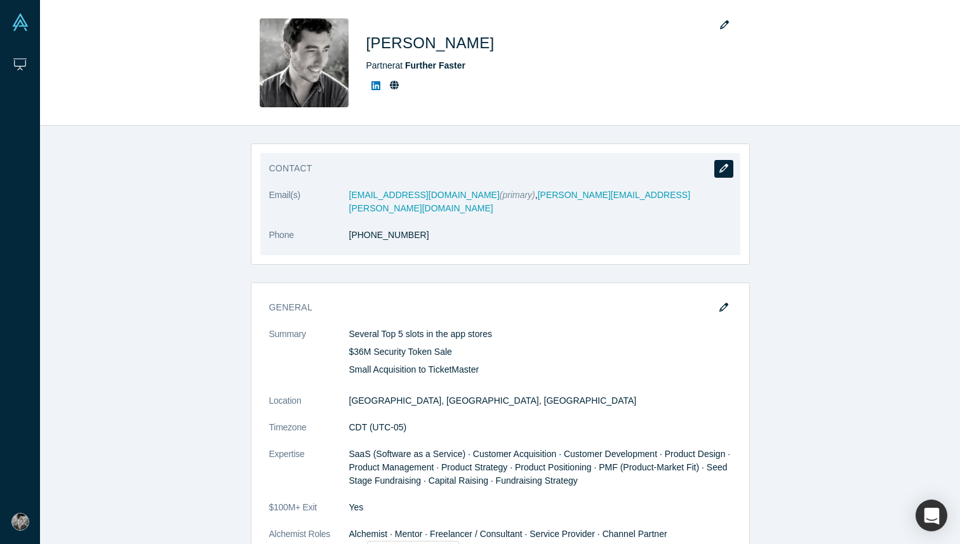
click at [720, 173] on icon "button" at bounding box center [723, 168] width 9 height 9
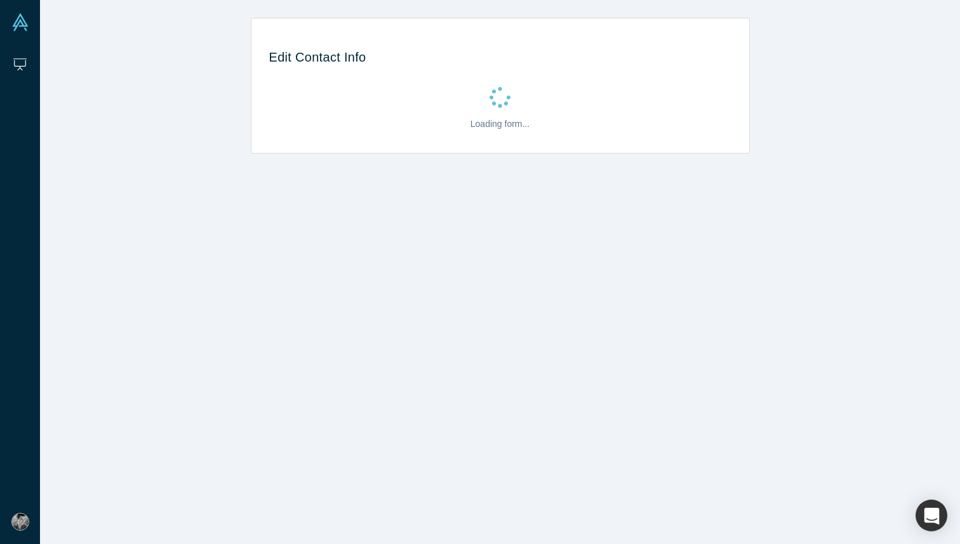
select select "US"
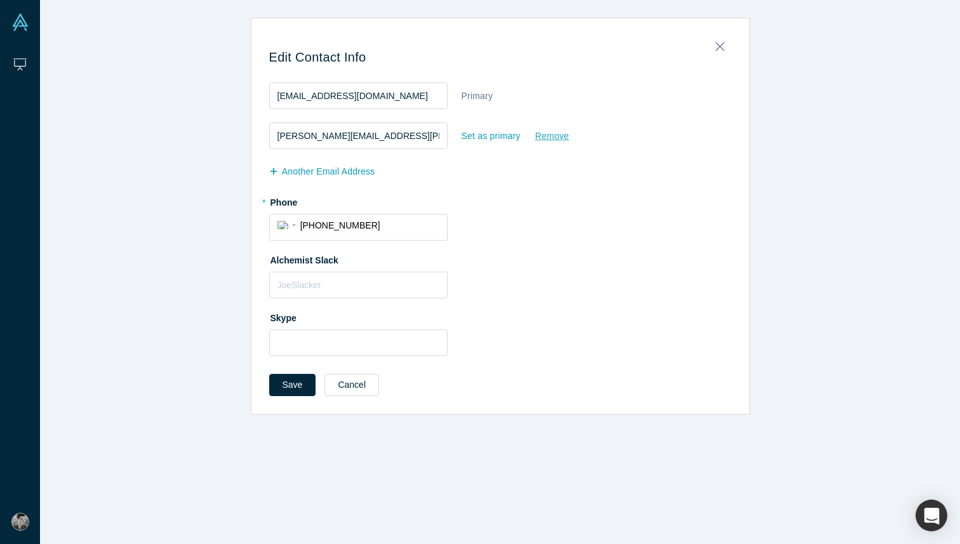
click at [547, 133] on div "Remove" at bounding box center [551, 136] width 35 height 22
click at [0, 0] on input "Remove" at bounding box center [0, 0] width 0 height 0
click at [327, 175] on button "another Email Address" at bounding box center [328, 172] width 119 height 22
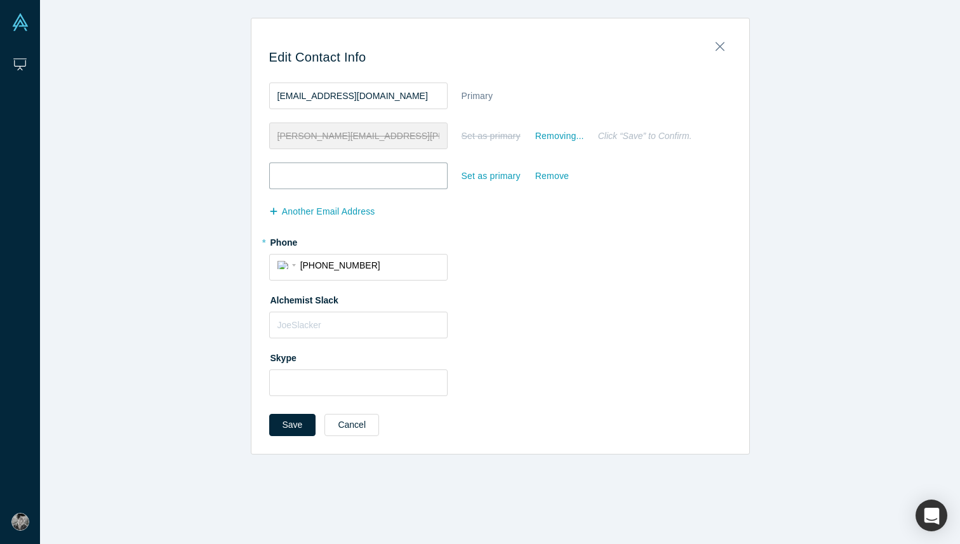
click at [326, 176] on input "email" at bounding box center [358, 175] width 178 height 27
type input "[EMAIL_ADDRESS][DOMAIN_NAME]"
click at [407, 220] on div "another Email Address" at bounding box center [500, 212] width 462 height 20
click at [293, 426] on button "Save" at bounding box center [292, 425] width 47 height 22
